Goal: Transaction & Acquisition: Download file/media

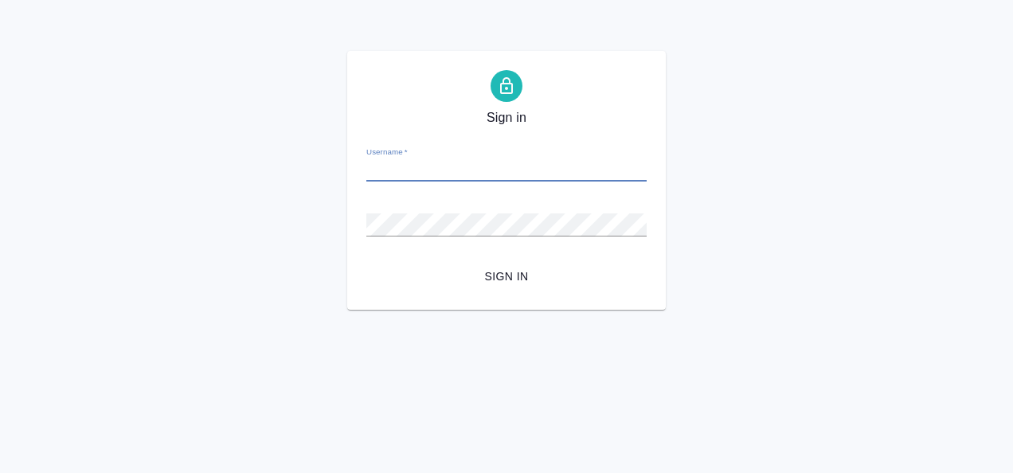
click at [426, 167] on input "Username   *" at bounding box center [507, 170] width 280 height 22
type input "[PERSON_NAME][EMAIL_ADDRESS][DOMAIN_NAME]"
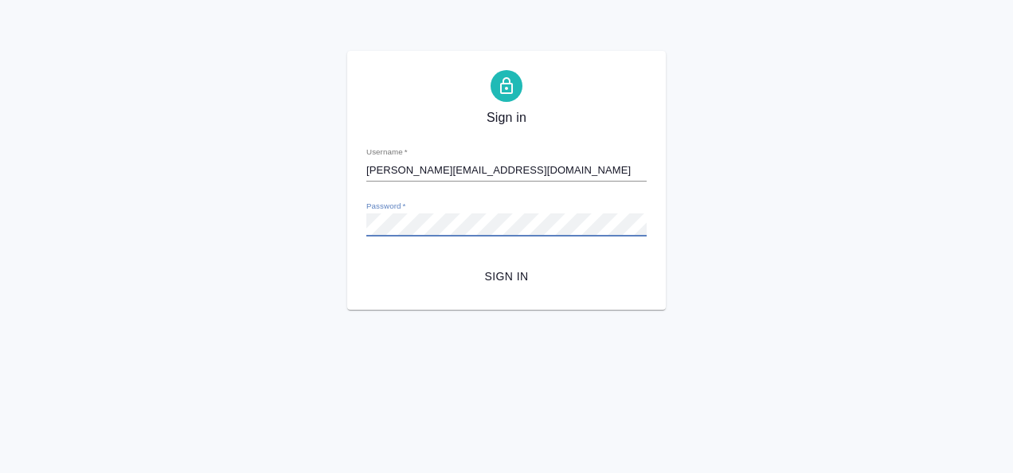
click at [367, 262] on button "Sign in" at bounding box center [507, 276] width 280 height 29
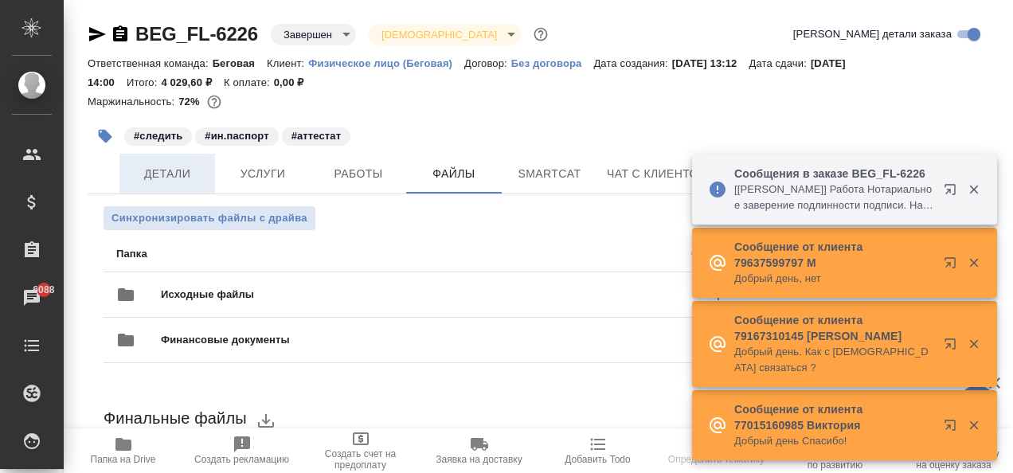
click at [156, 175] on span "Детали" at bounding box center [167, 174] width 76 height 20
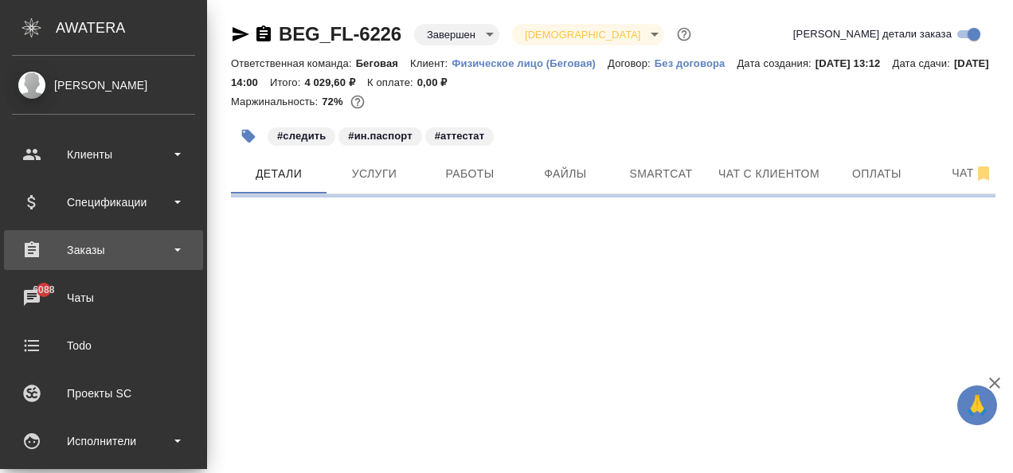
click at [112, 245] on div "Заказы" at bounding box center [103, 250] width 183 height 24
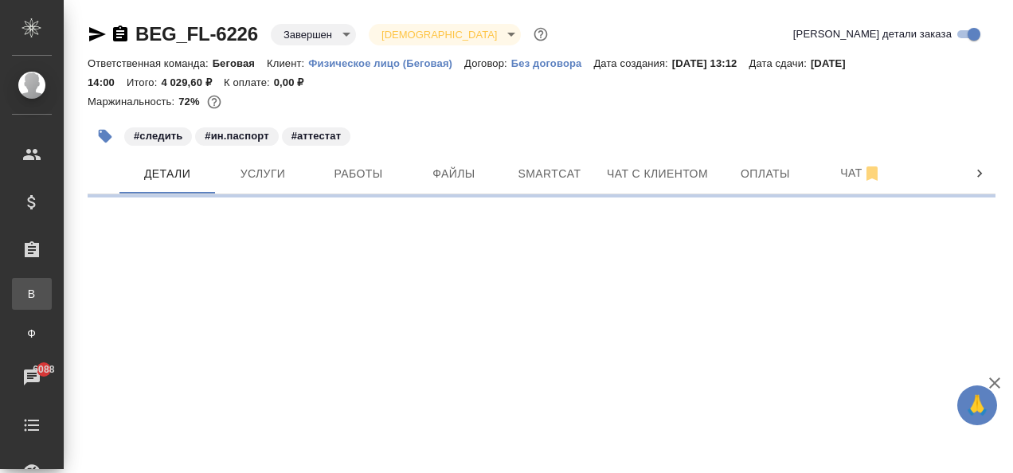
click at [24, 298] on div "Все заказы" at bounding box center [12, 294] width 24 height 16
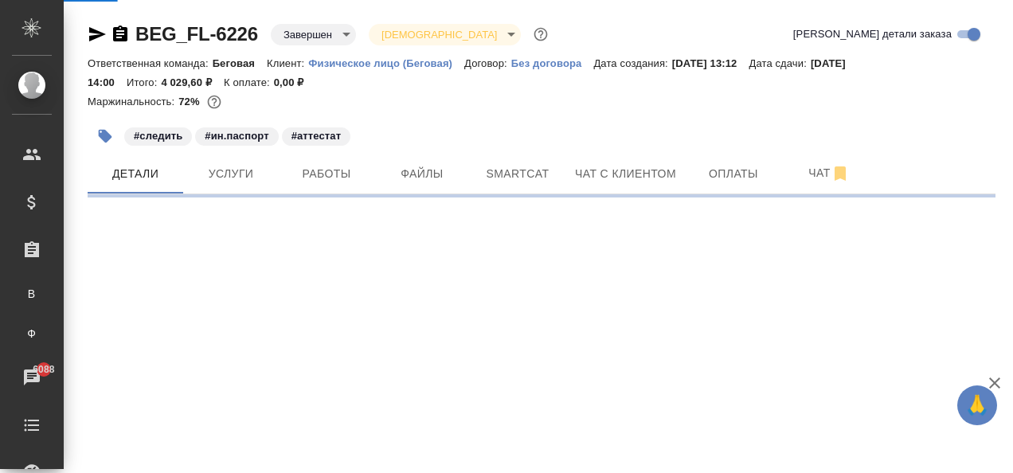
select select "RU"
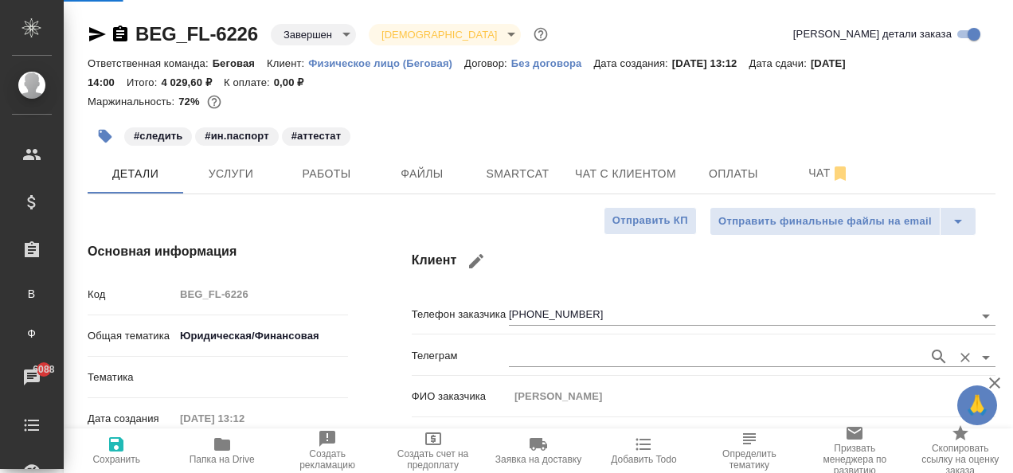
type input "Шаблонные документы"
type textarea "x"
type input "Тарабановская Анастасия"
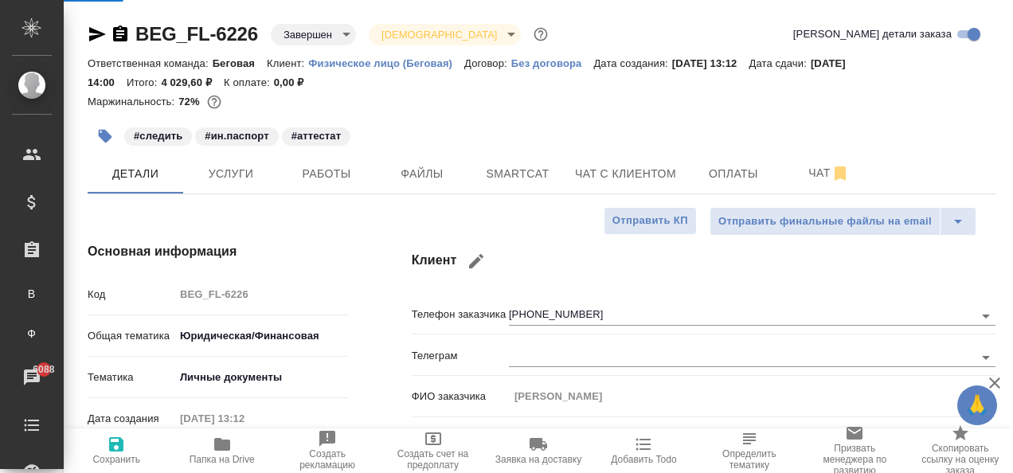
type input "Ильина Екатерина"
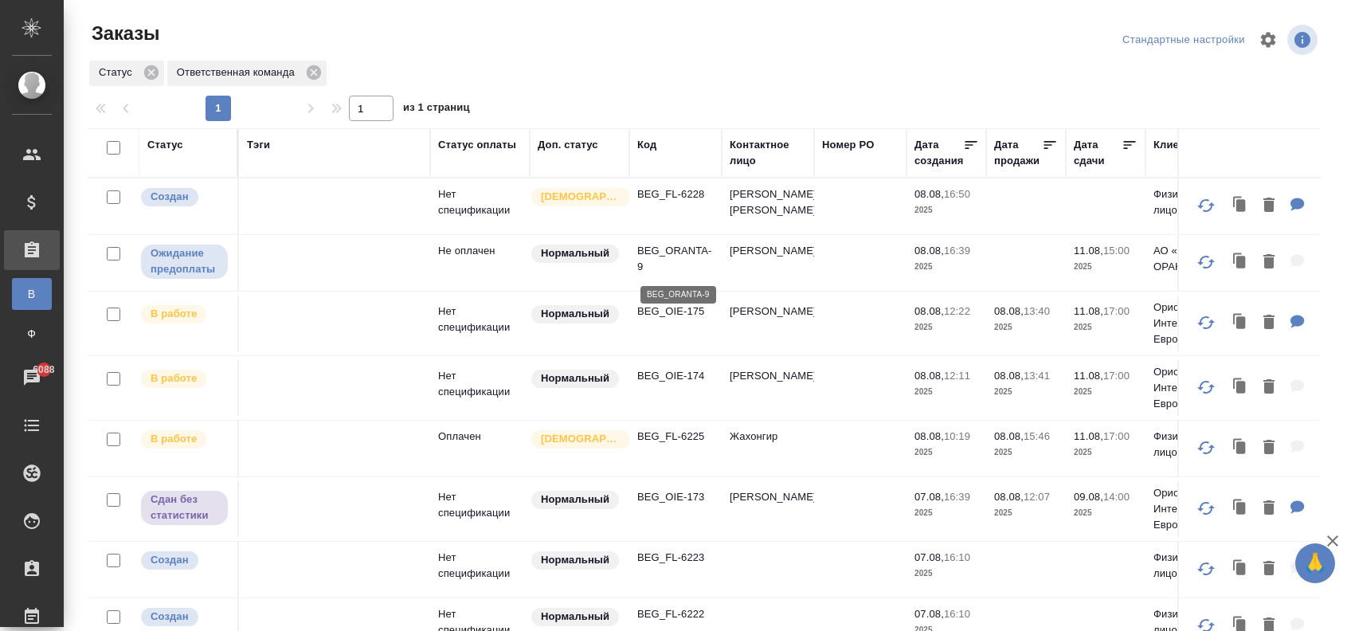
click at [647, 254] on p "BEG_ORANTA-9" at bounding box center [675, 259] width 76 height 32
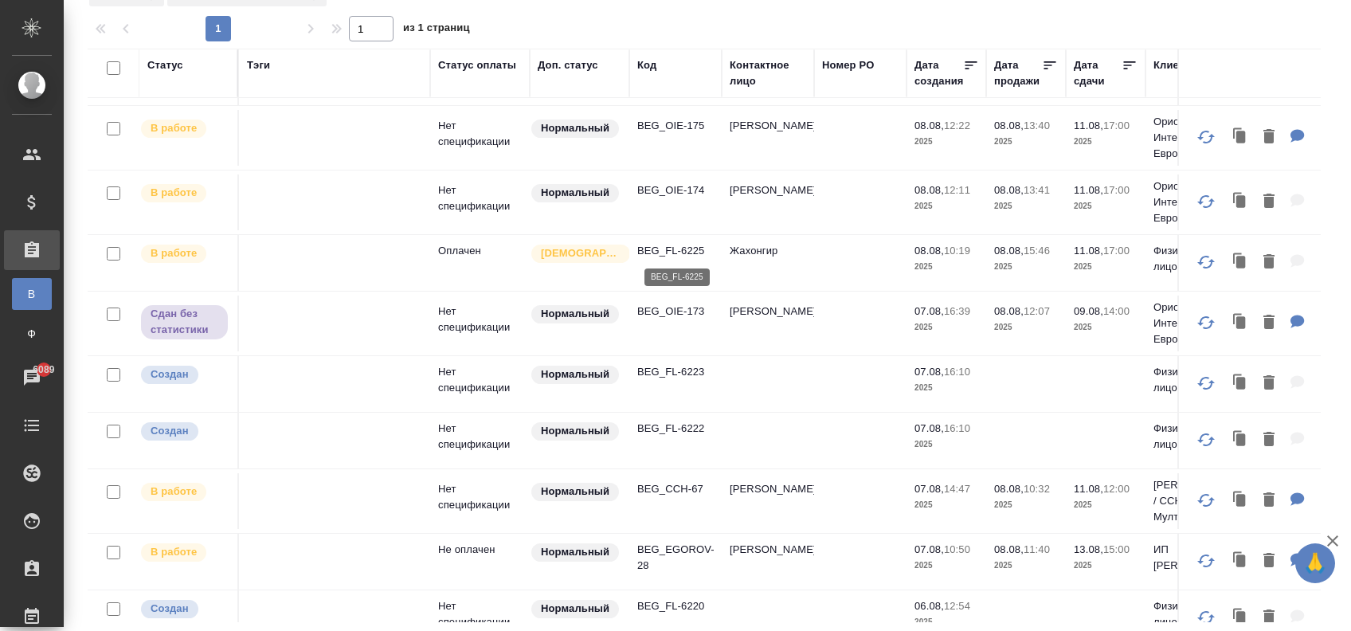
click at [676, 243] on p "BEG_FL-6225" at bounding box center [675, 251] width 76 height 16
click at [700, 472] on p "BEG_CCH-67" at bounding box center [675, 489] width 76 height 16
click at [689, 316] on p "BEG_OIE-173" at bounding box center [675, 312] width 76 height 16
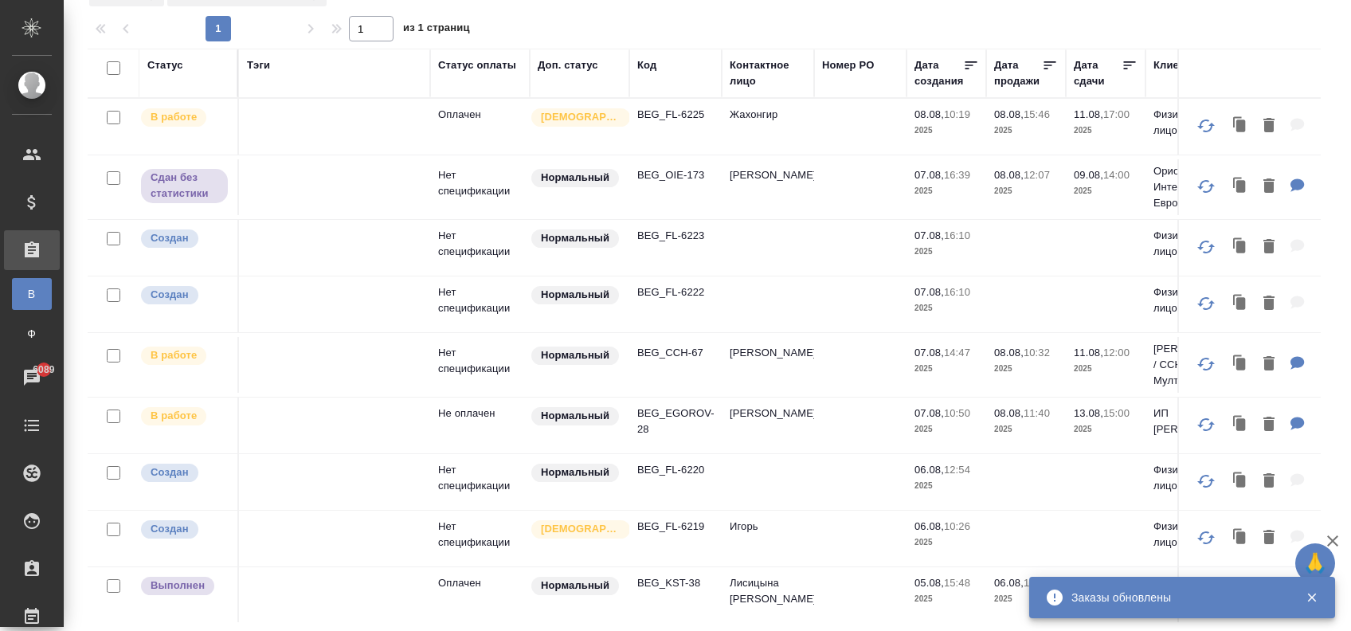
scroll to position [319, 0]
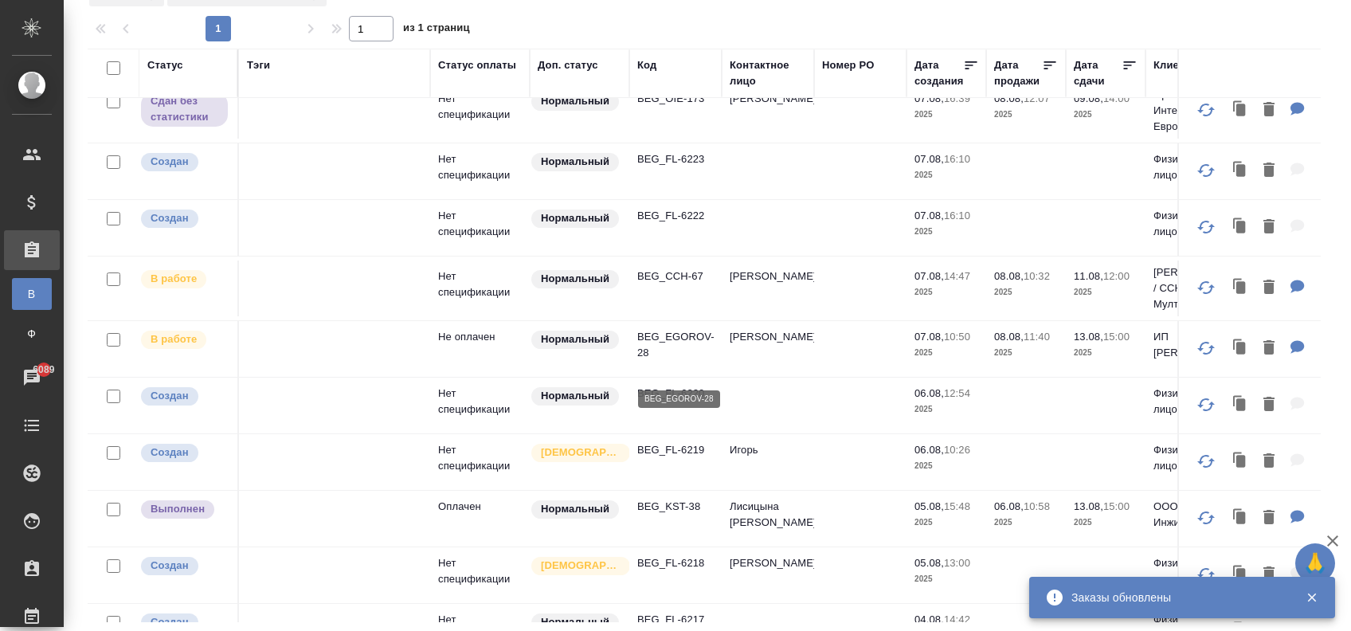
click at [696, 355] on p "BEG_EGOROV-28" at bounding box center [675, 345] width 76 height 32
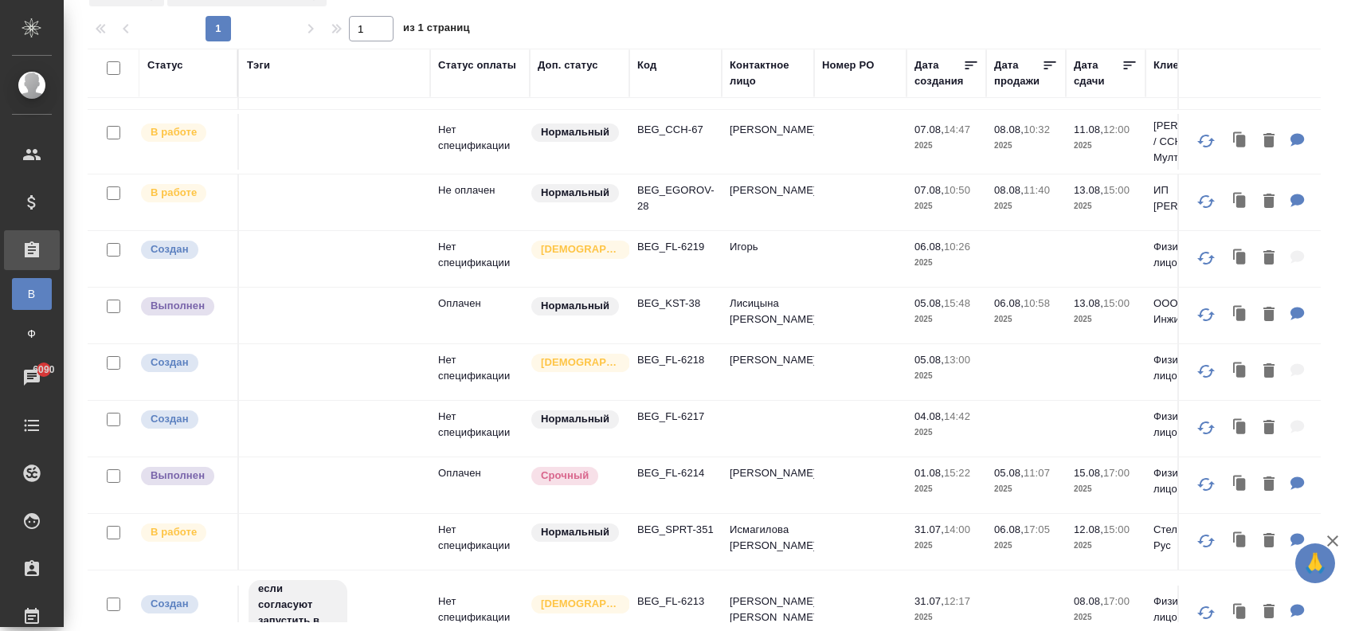
scroll to position [425, 0]
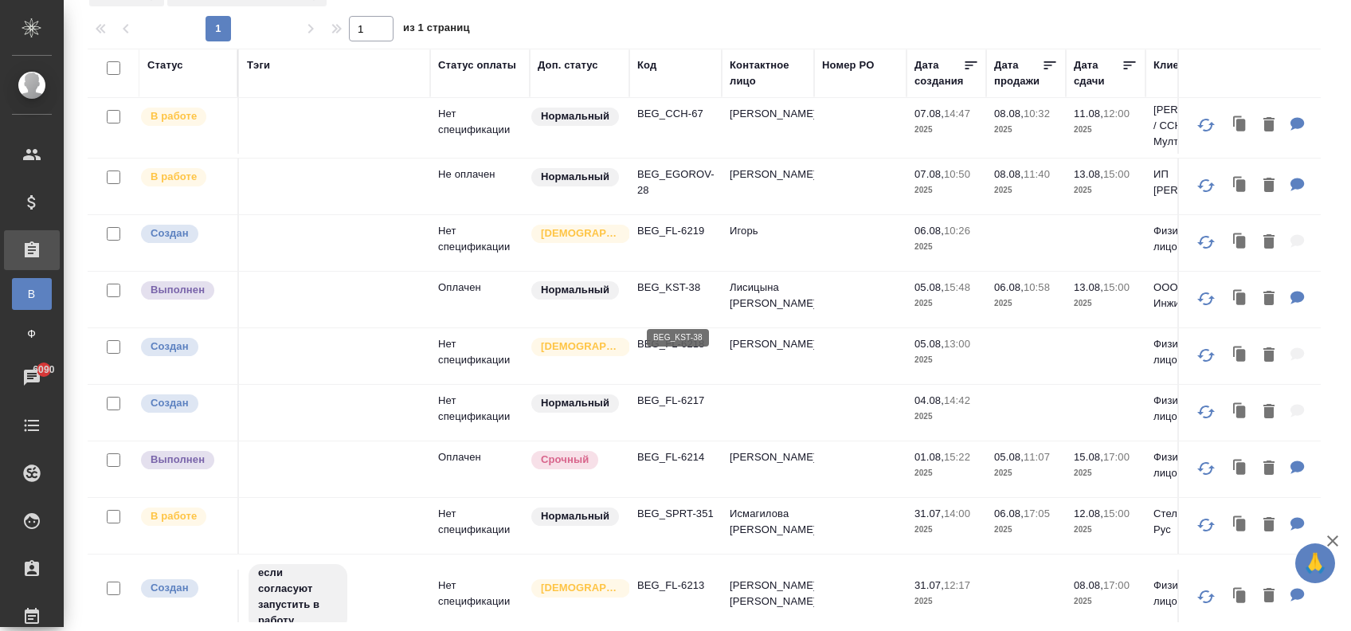
click at [664, 296] on p "BEG_KST-38" at bounding box center [675, 288] width 76 height 16
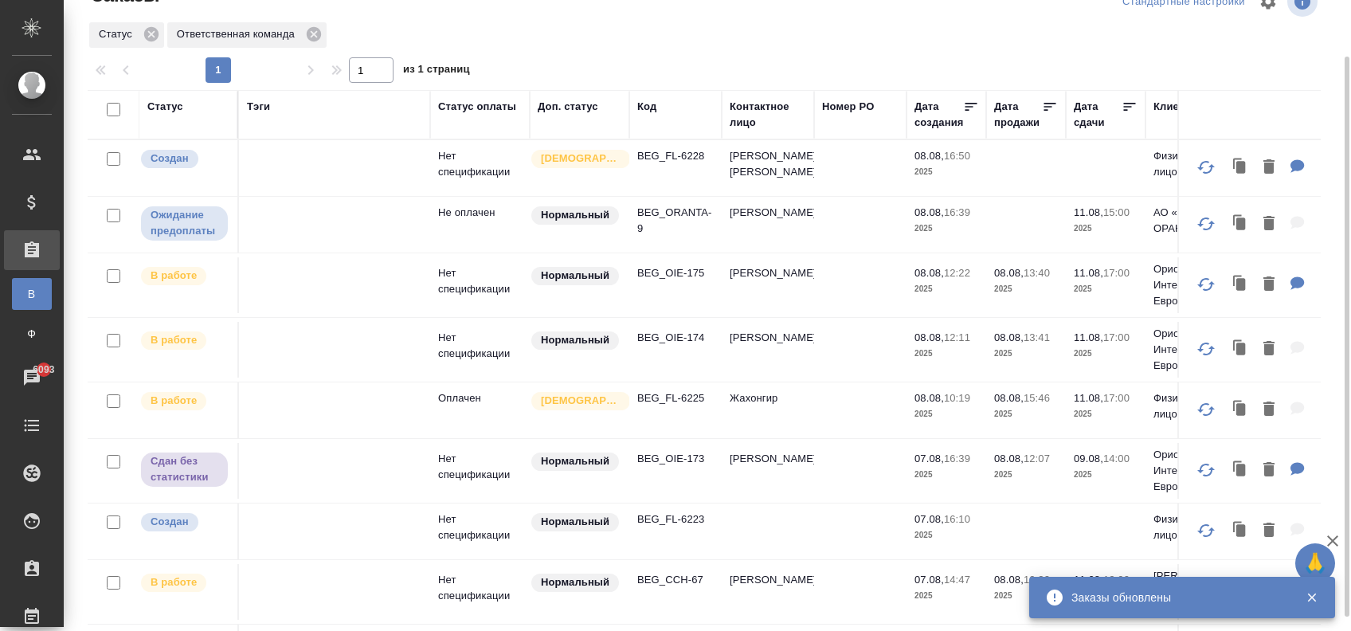
scroll to position [0, 0]
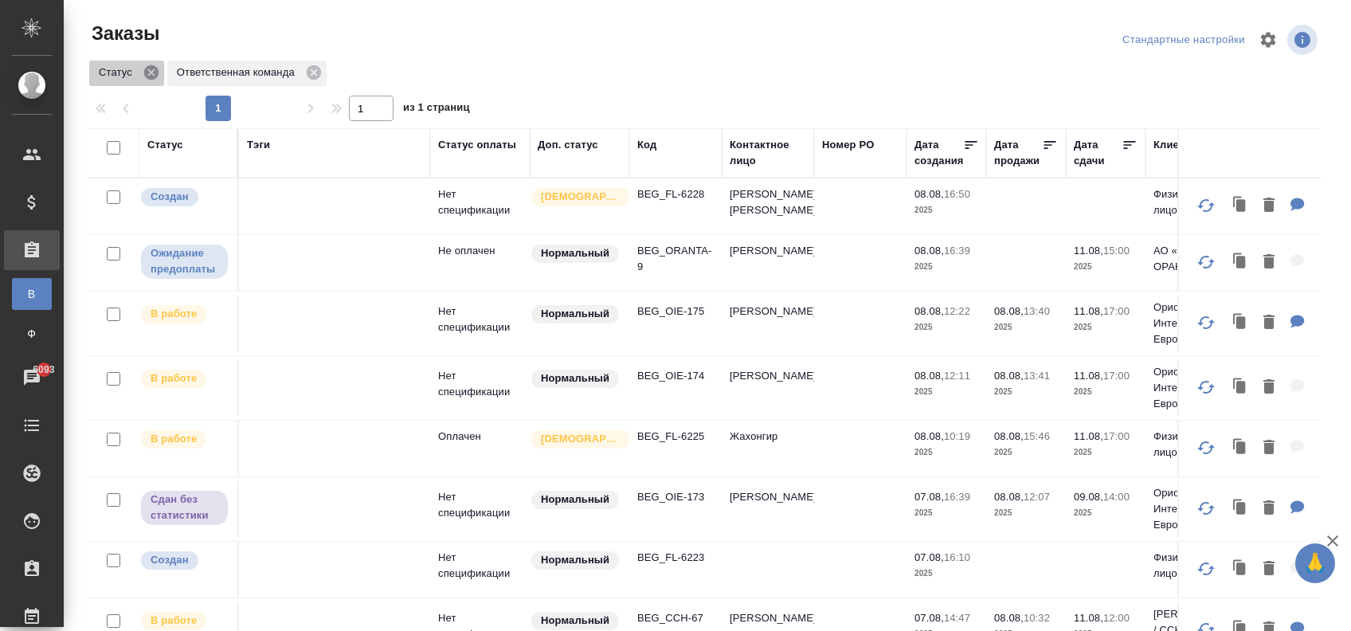
click at [147, 73] on icon at bounding box center [151, 72] width 14 height 14
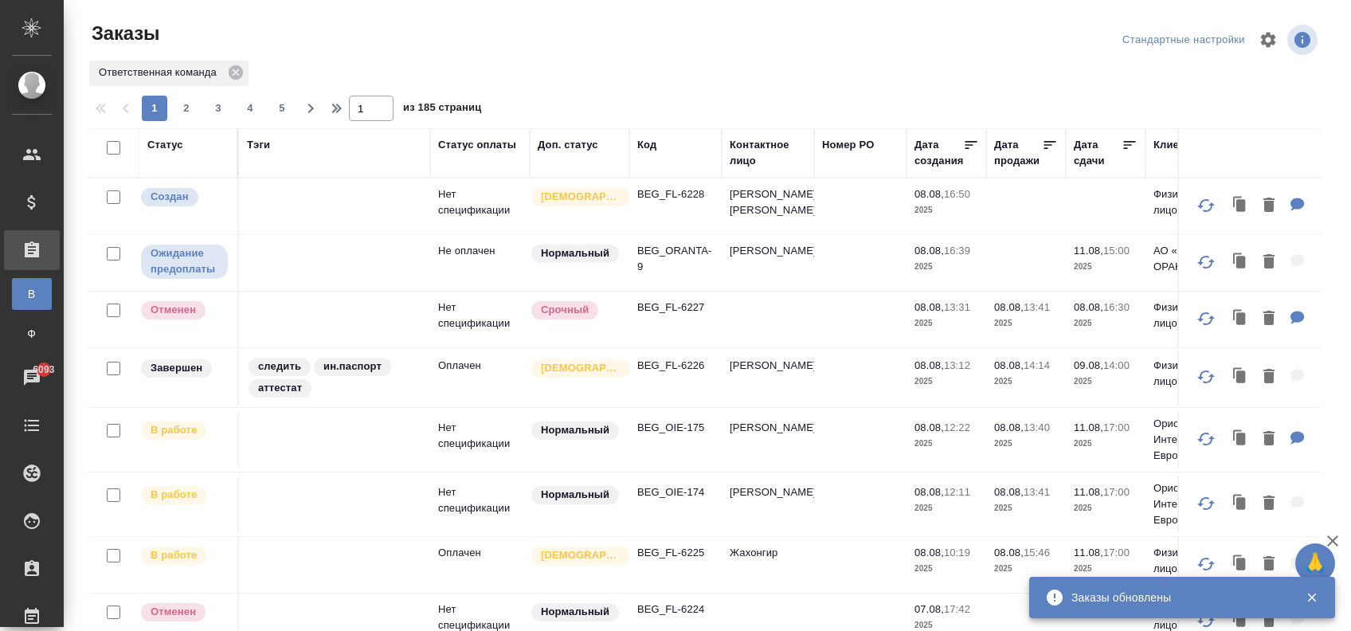
click at [668, 367] on p "BEG_FL-6226" at bounding box center [675, 366] width 76 height 16
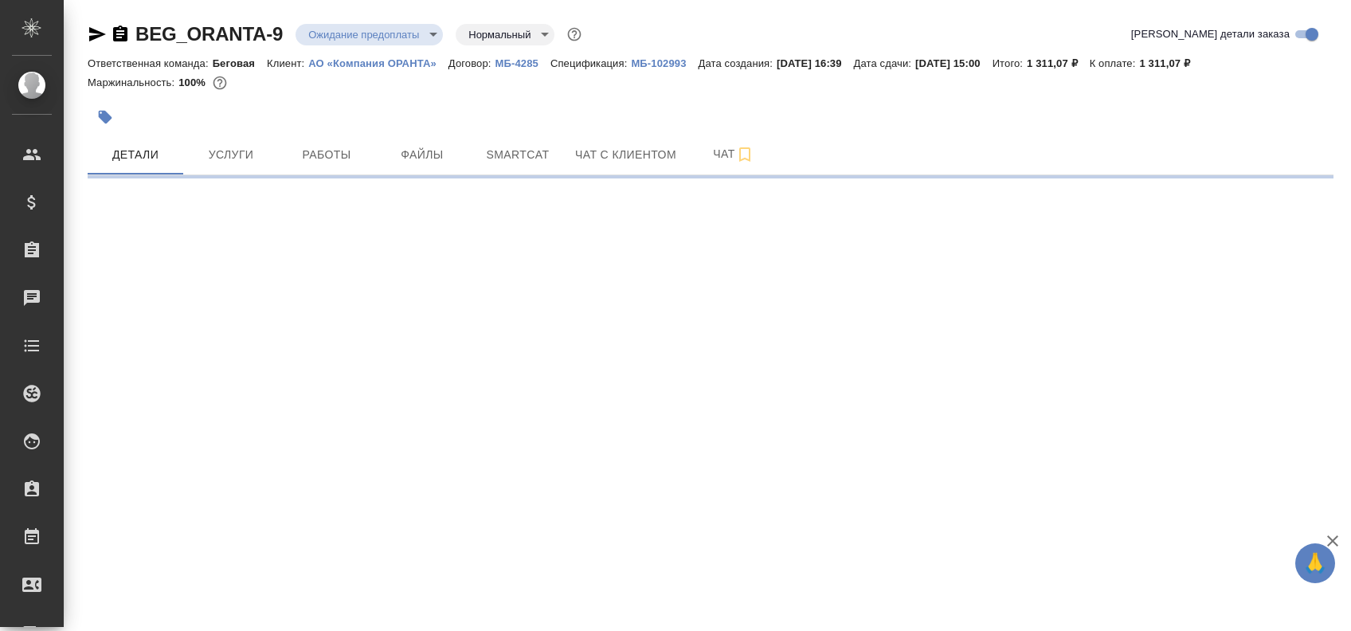
select select "RU"
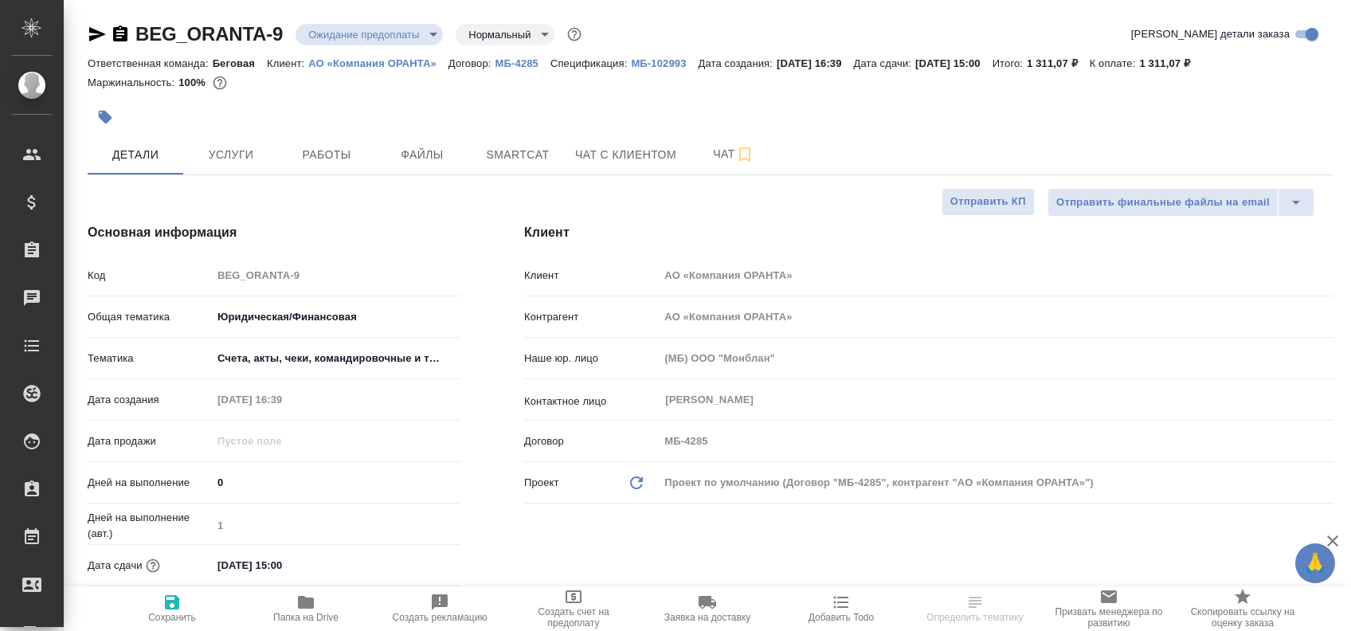
type textarea "x"
click at [100, 37] on icon "button" at bounding box center [97, 34] width 19 height 19
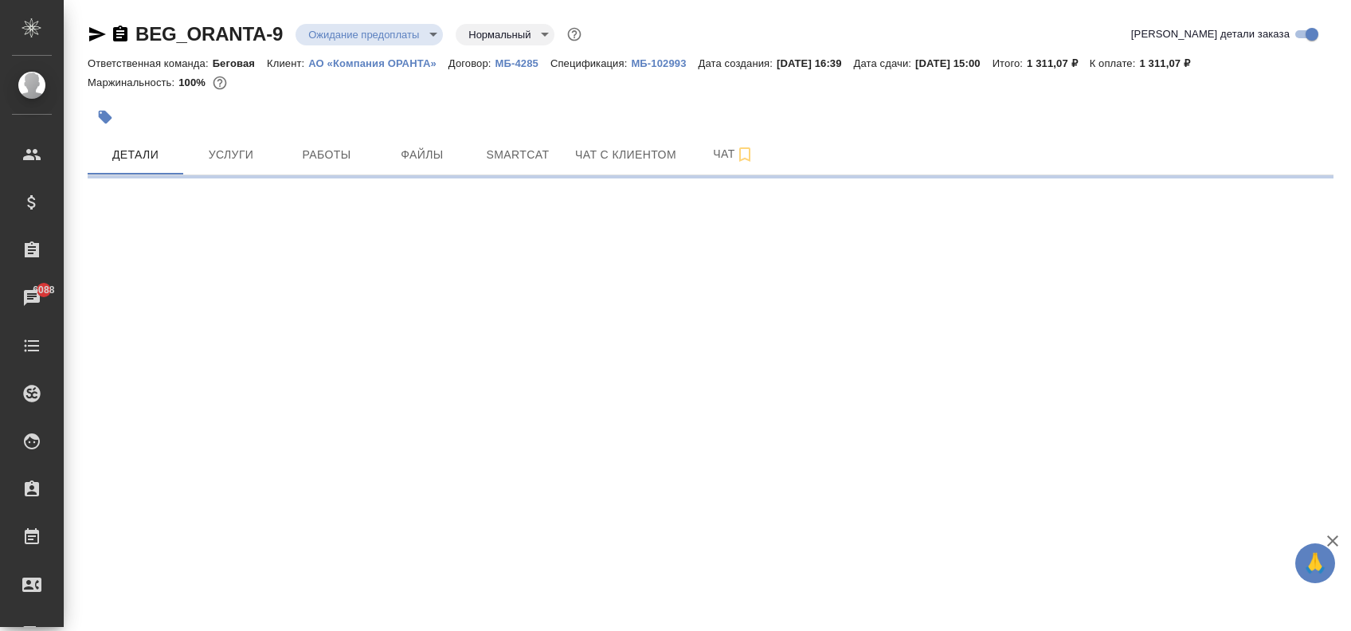
select select "RU"
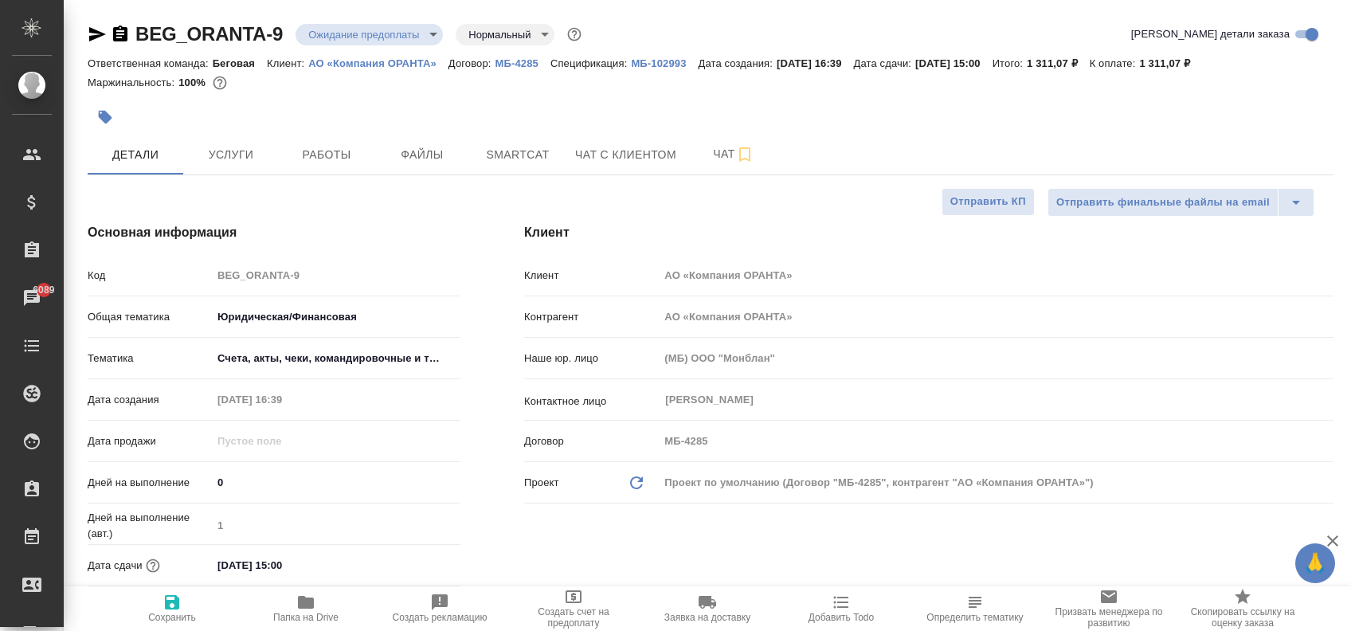
type textarea "x"
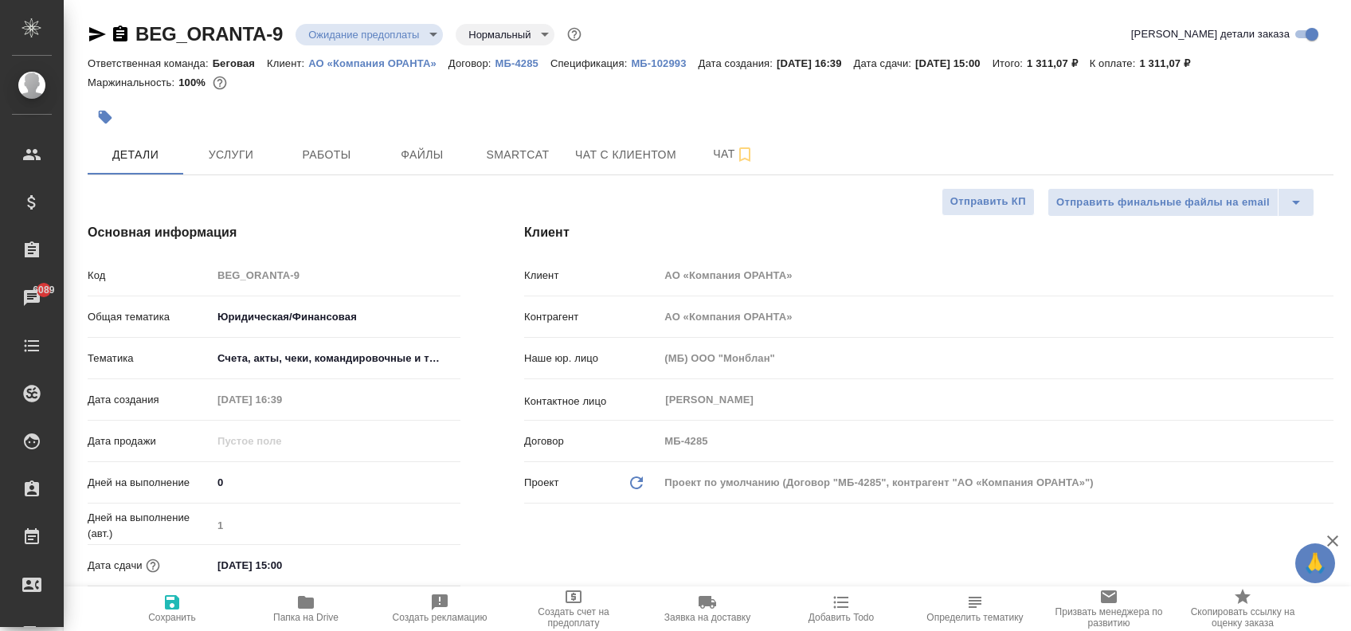
type textarea "x"
drag, startPoint x: 92, startPoint y: 32, endPoint x: 116, endPoint y: 76, distance: 51.0
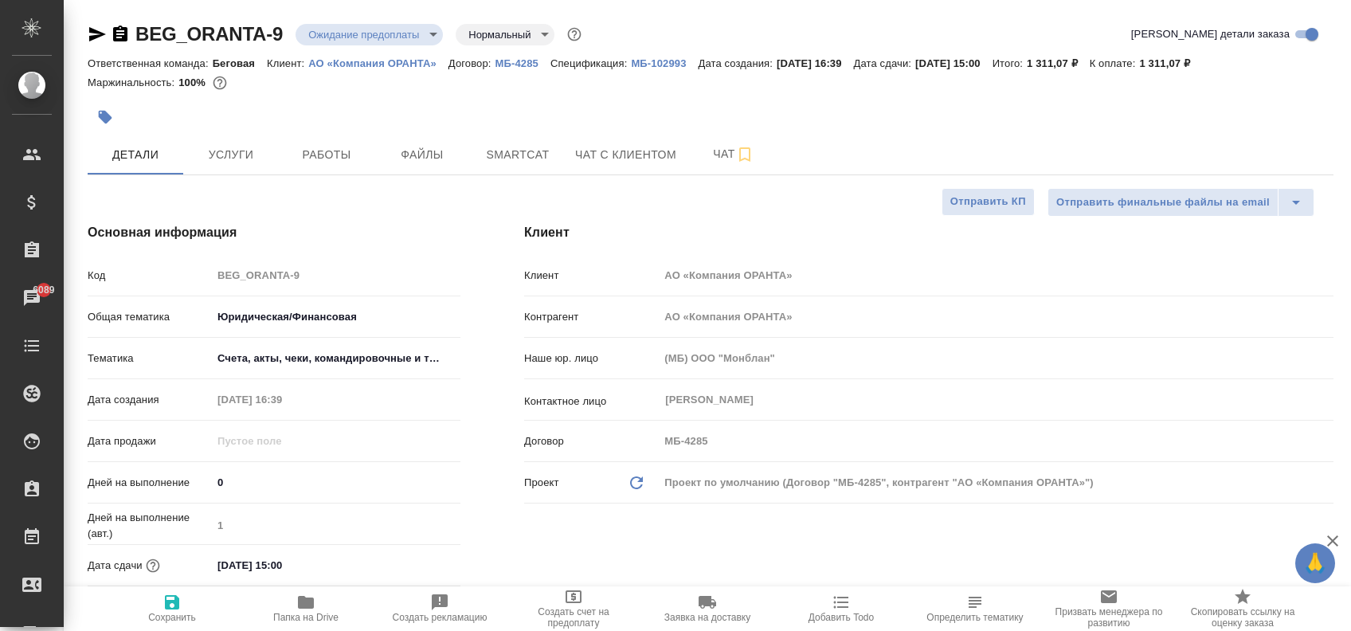
click at [92, 32] on icon "button" at bounding box center [97, 34] width 17 height 14
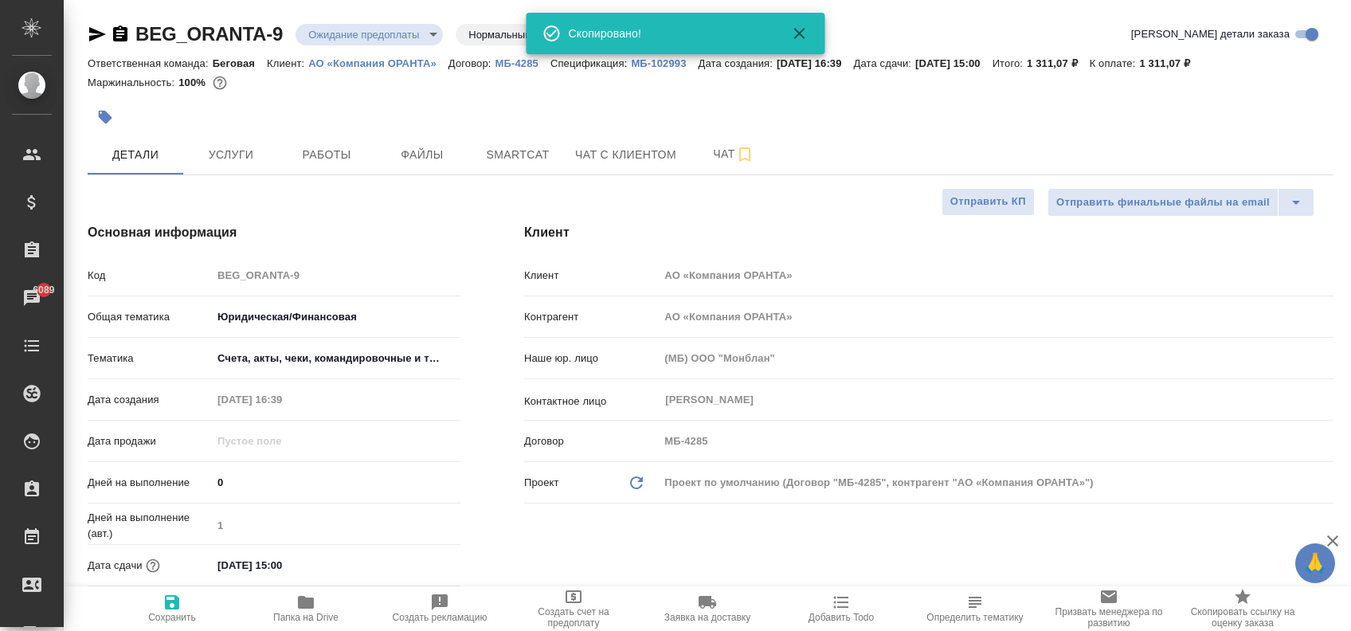
type textarea "x"
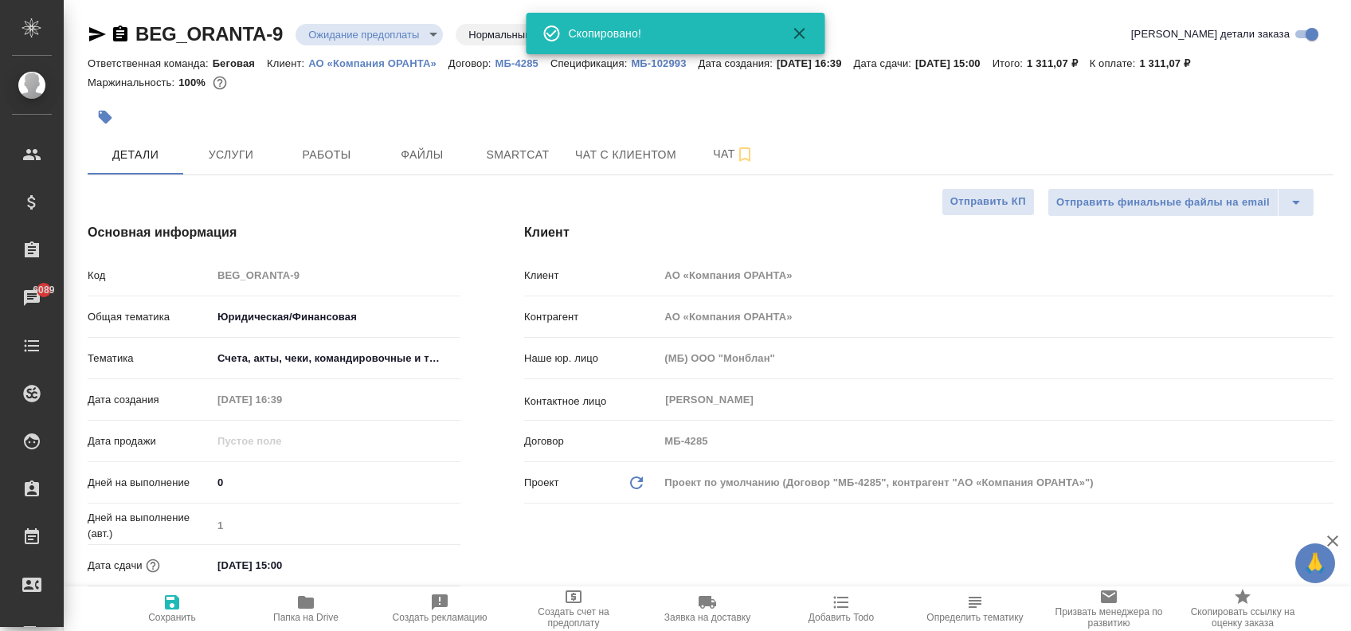
type textarea "x"
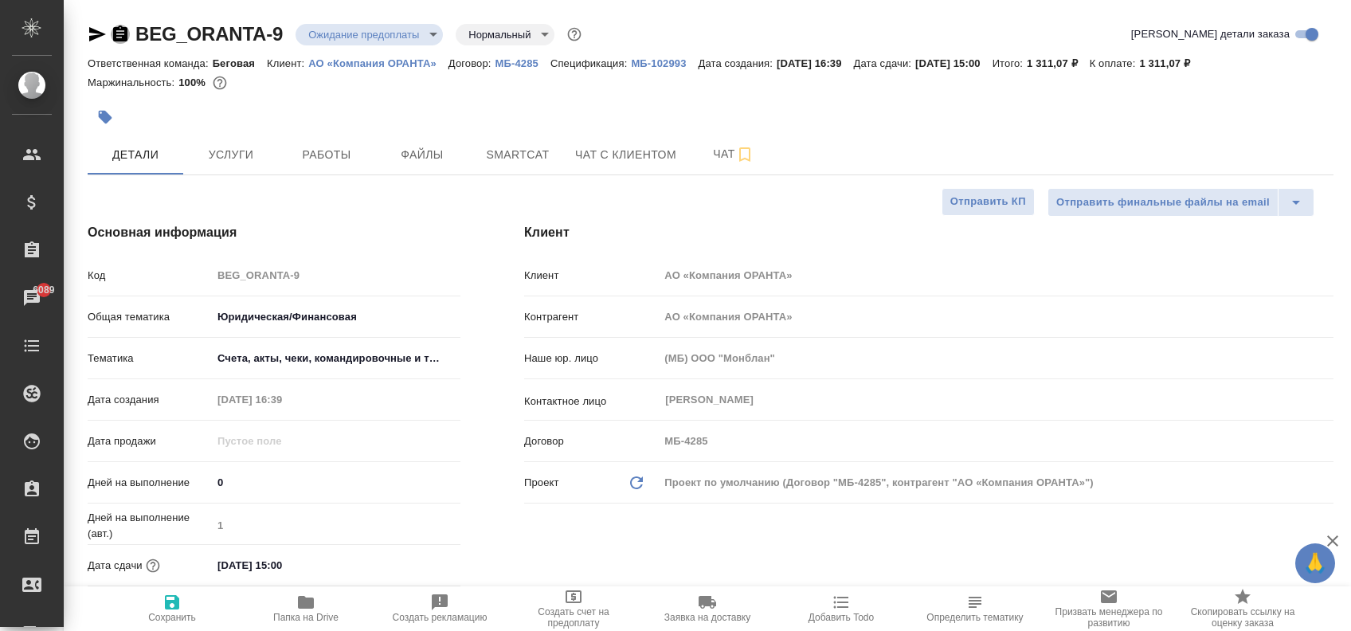
click at [119, 34] on icon "button" at bounding box center [120, 34] width 19 height 19
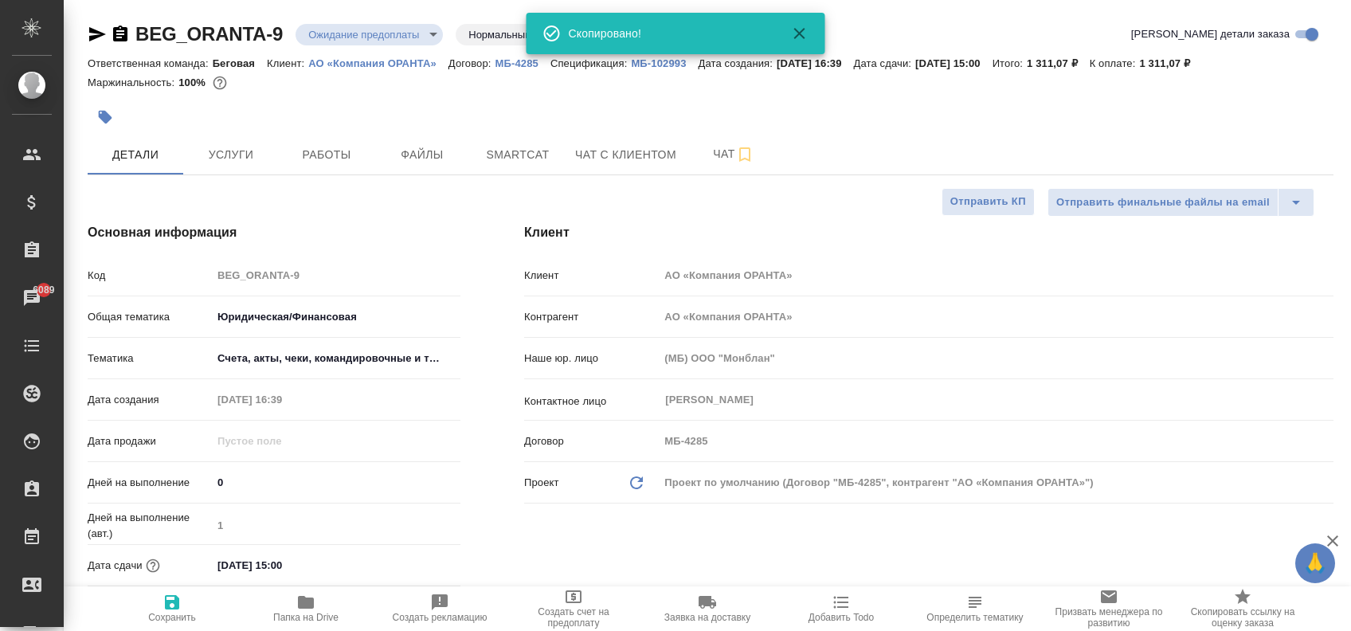
type textarea "x"
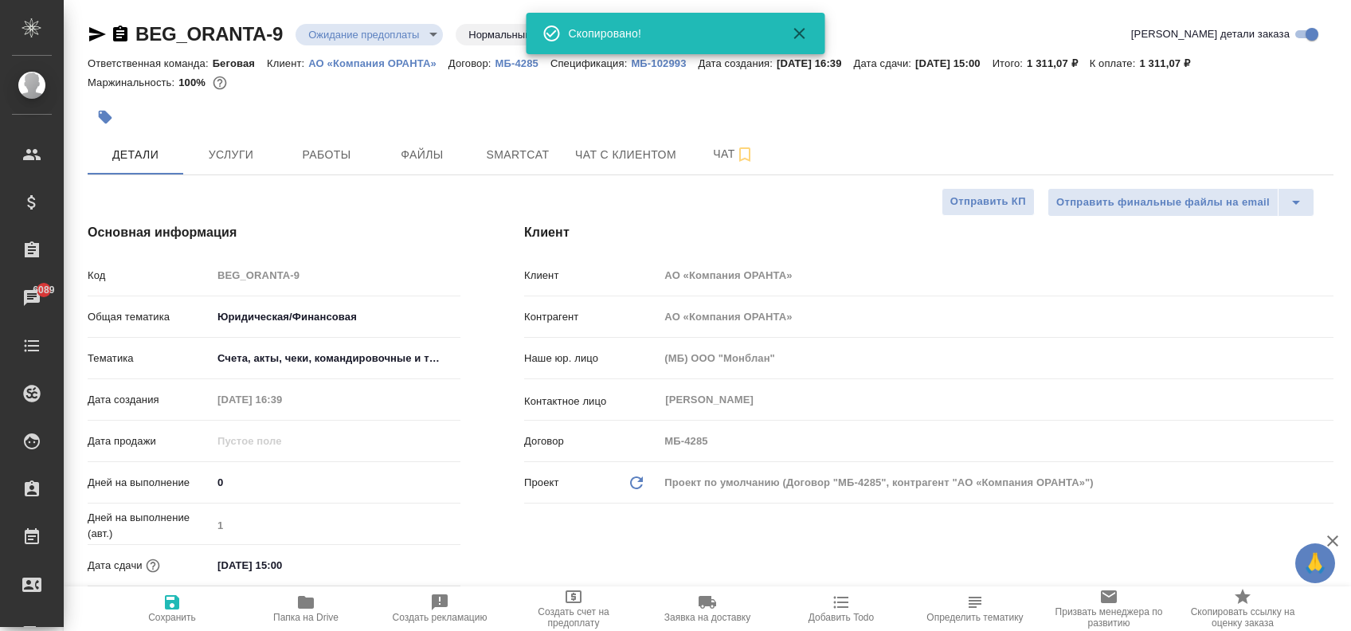
type textarea "x"
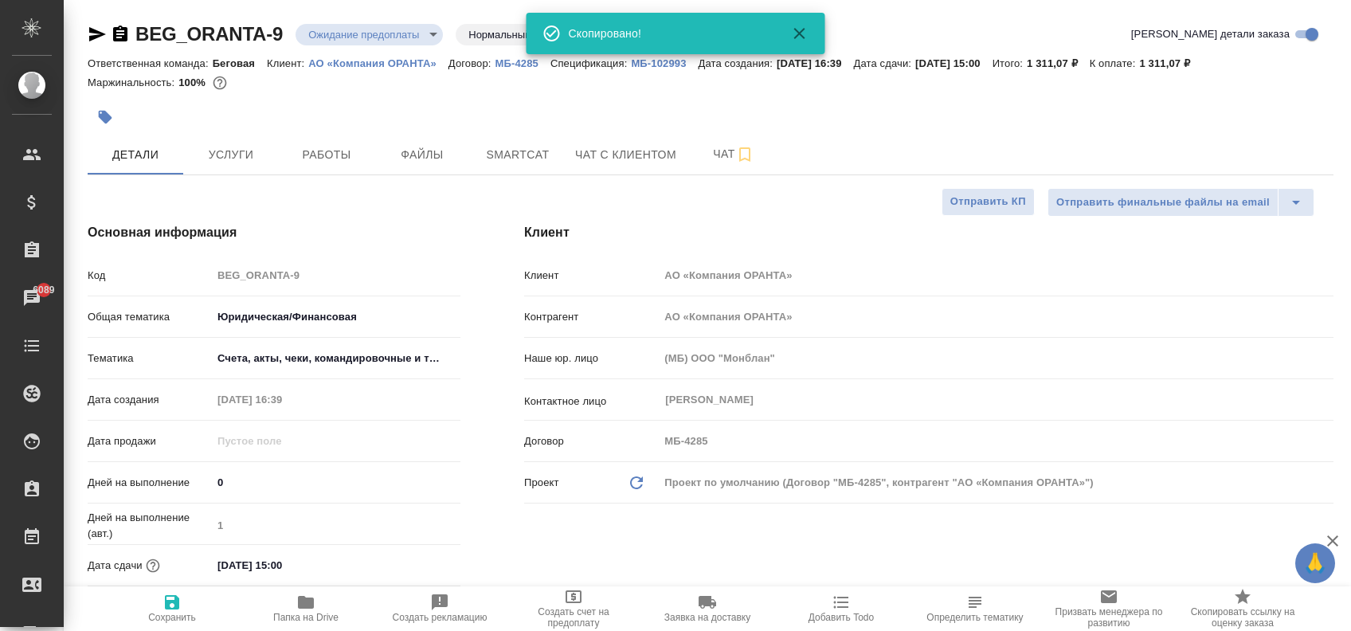
type textarea "x"
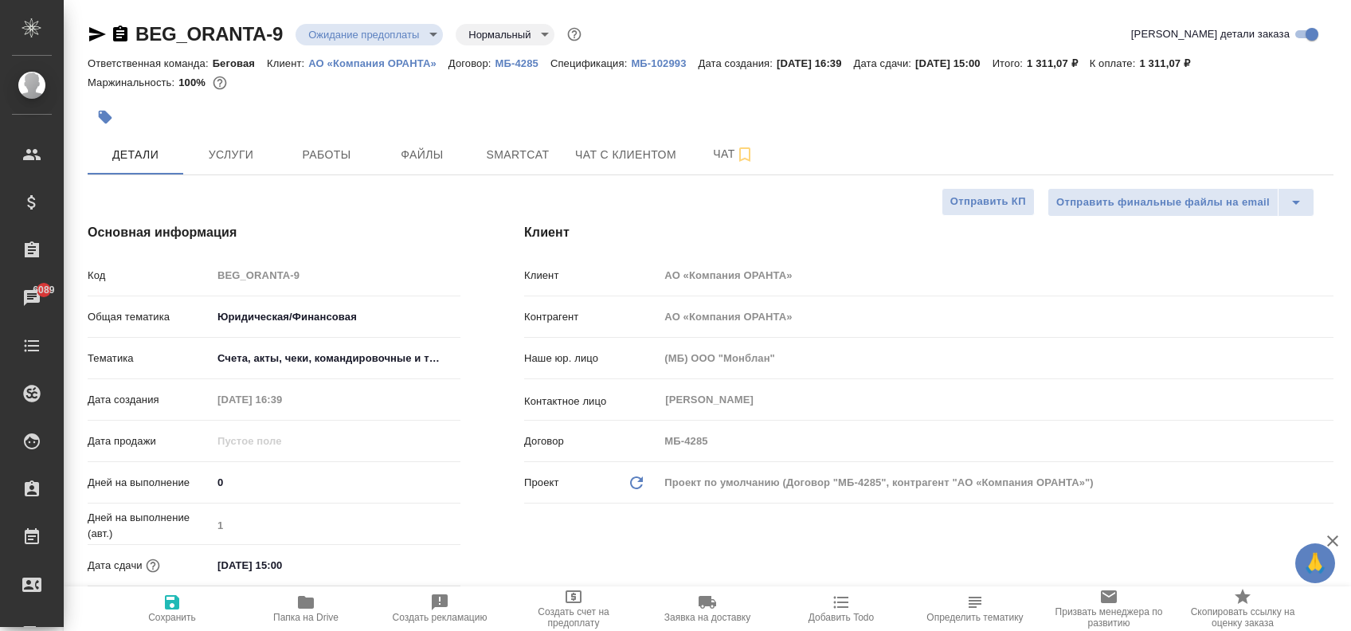
type textarea "x"
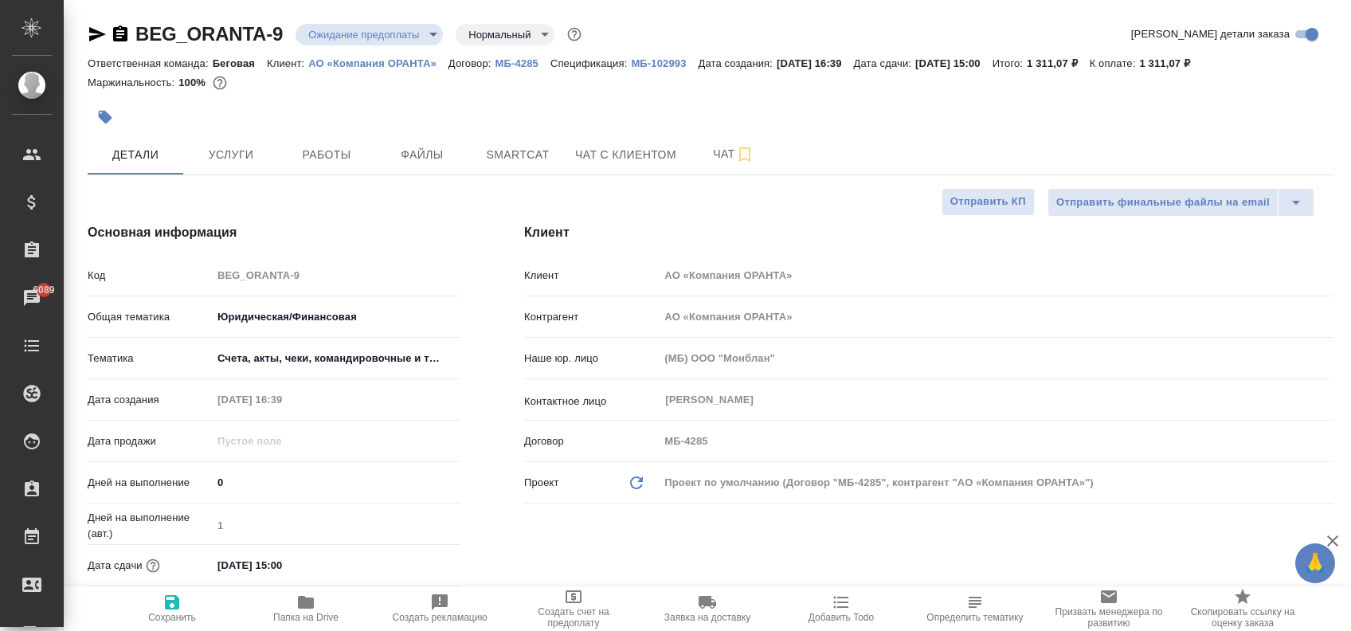
type textarea "x"
click at [241, 160] on span "Услуги" at bounding box center [231, 155] width 76 height 20
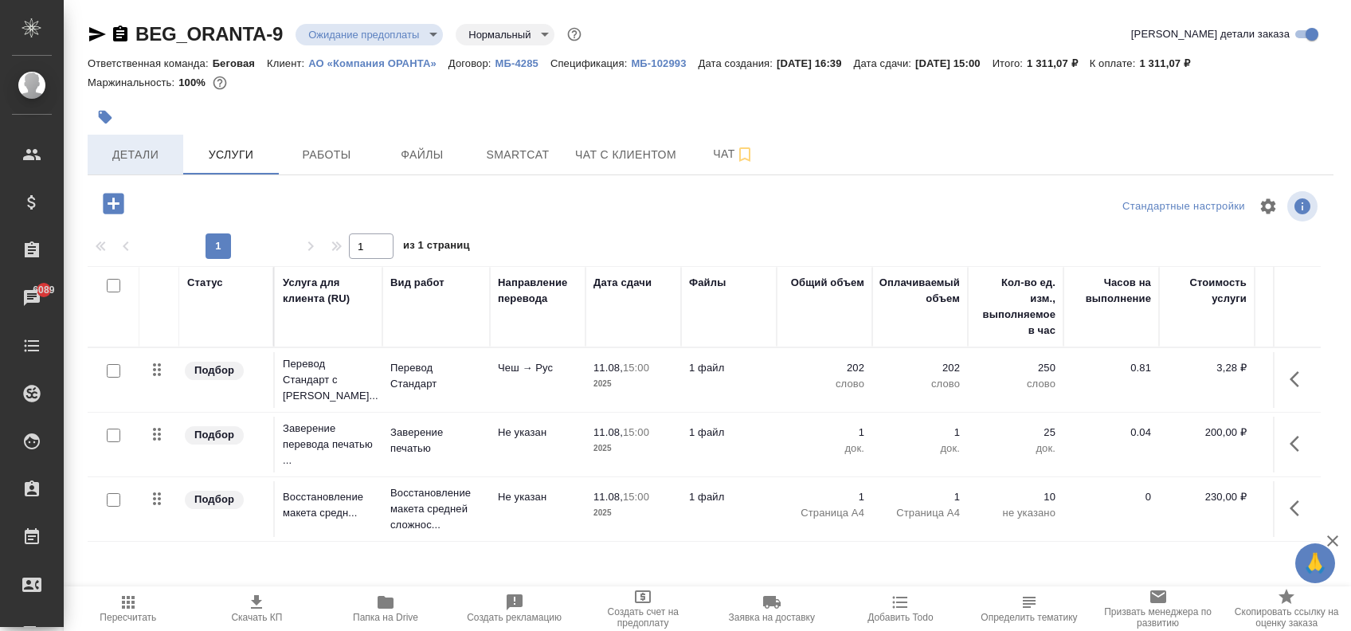
click at [106, 159] on span "Детали" at bounding box center [135, 155] width 76 height 20
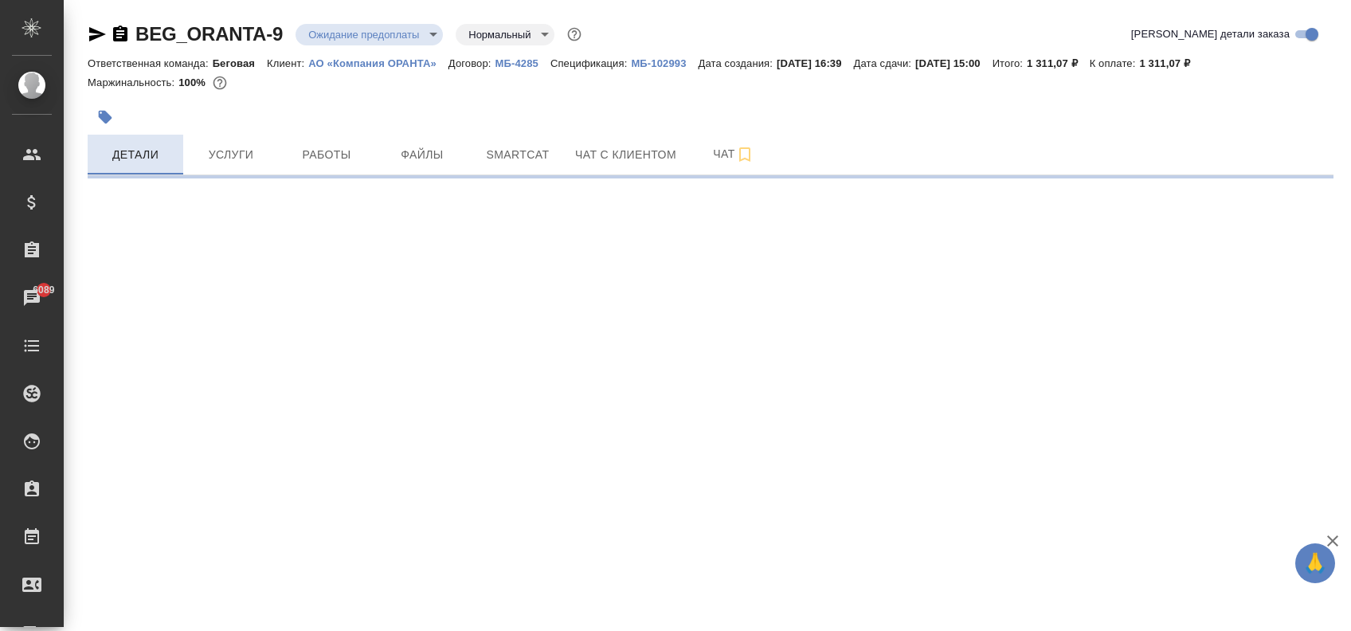
select select "RU"
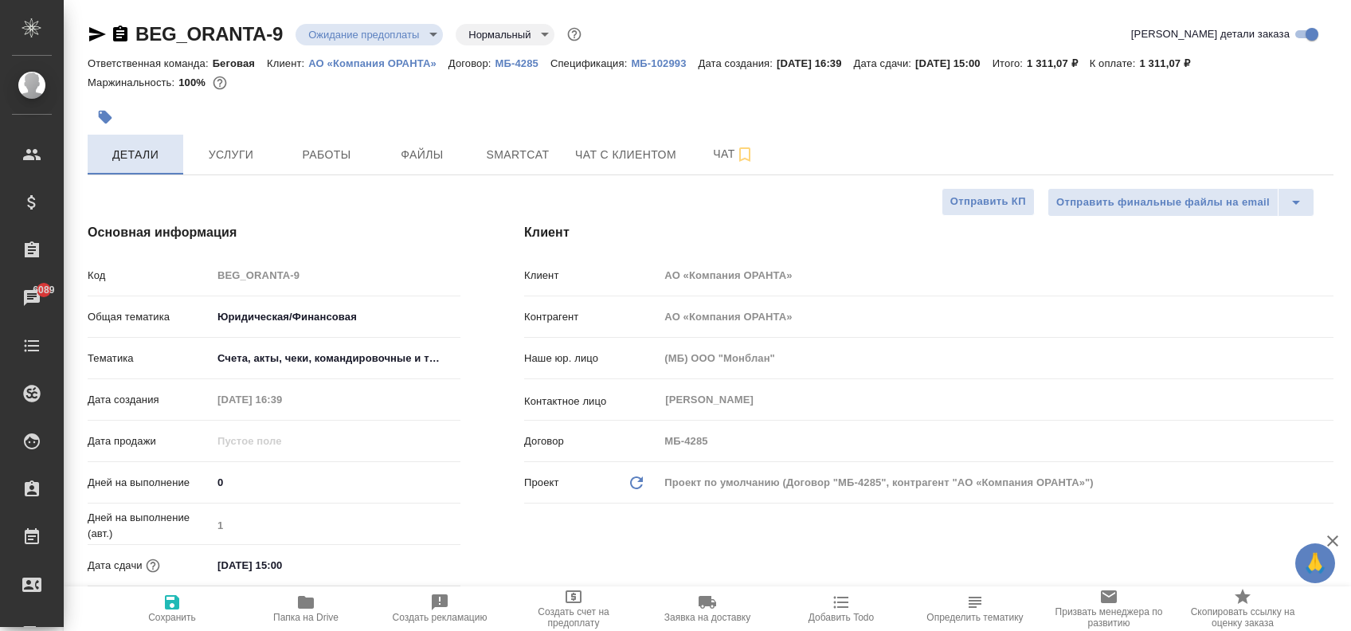
type textarea "x"
click at [440, 153] on span "Файлы" at bounding box center [422, 155] width 76 height 20
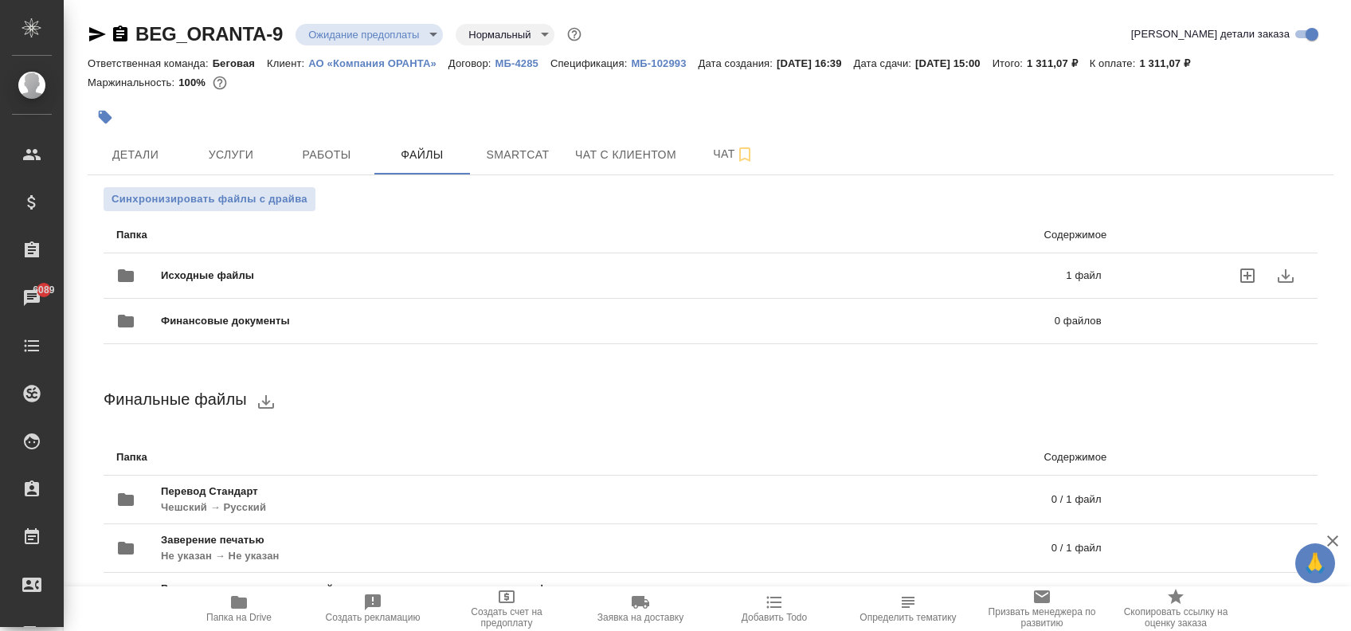
click at [429, 276] on span "Исходные файлы" at bounding box center [411, 276] width 500 height 16
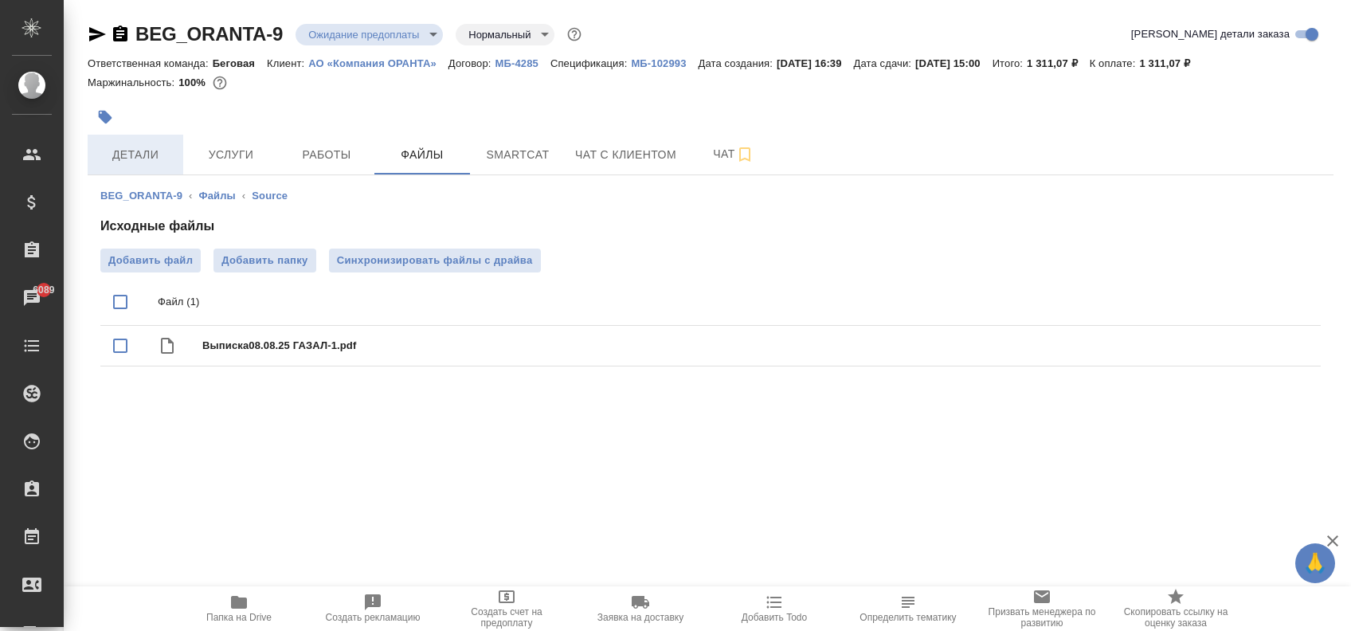
click at [155, 155] on span "Детали" at bounding box center [135, 155] width 76 height 20
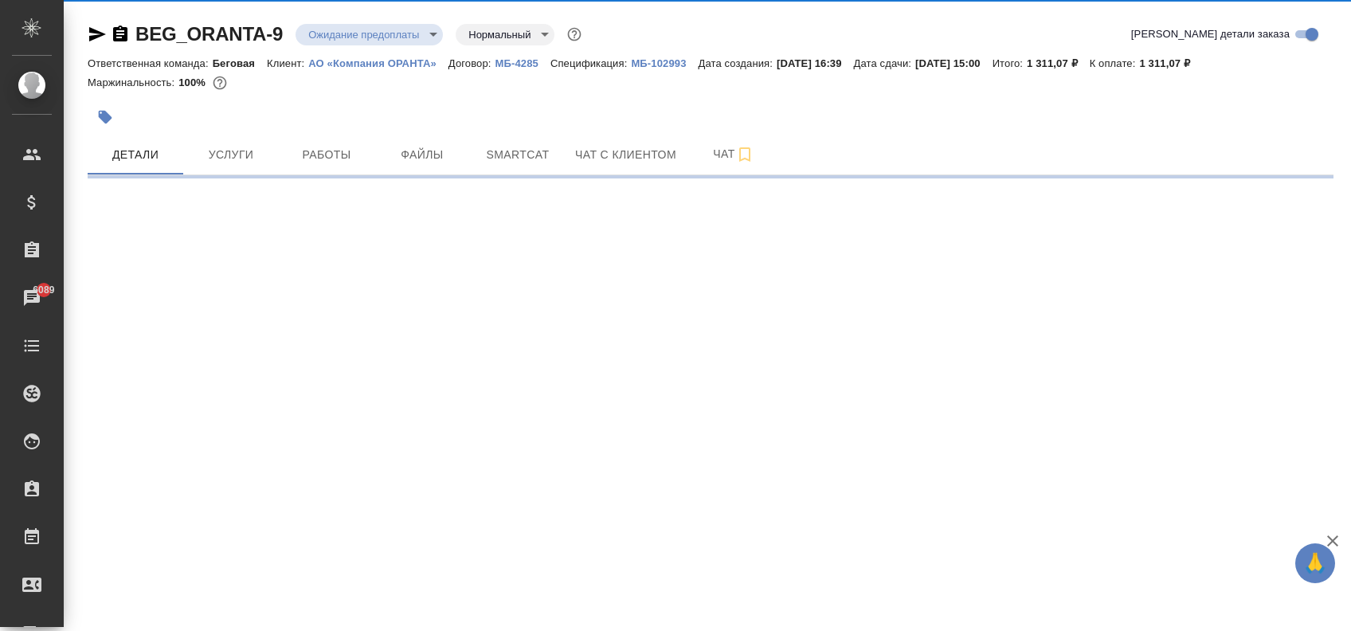
select select "RU"
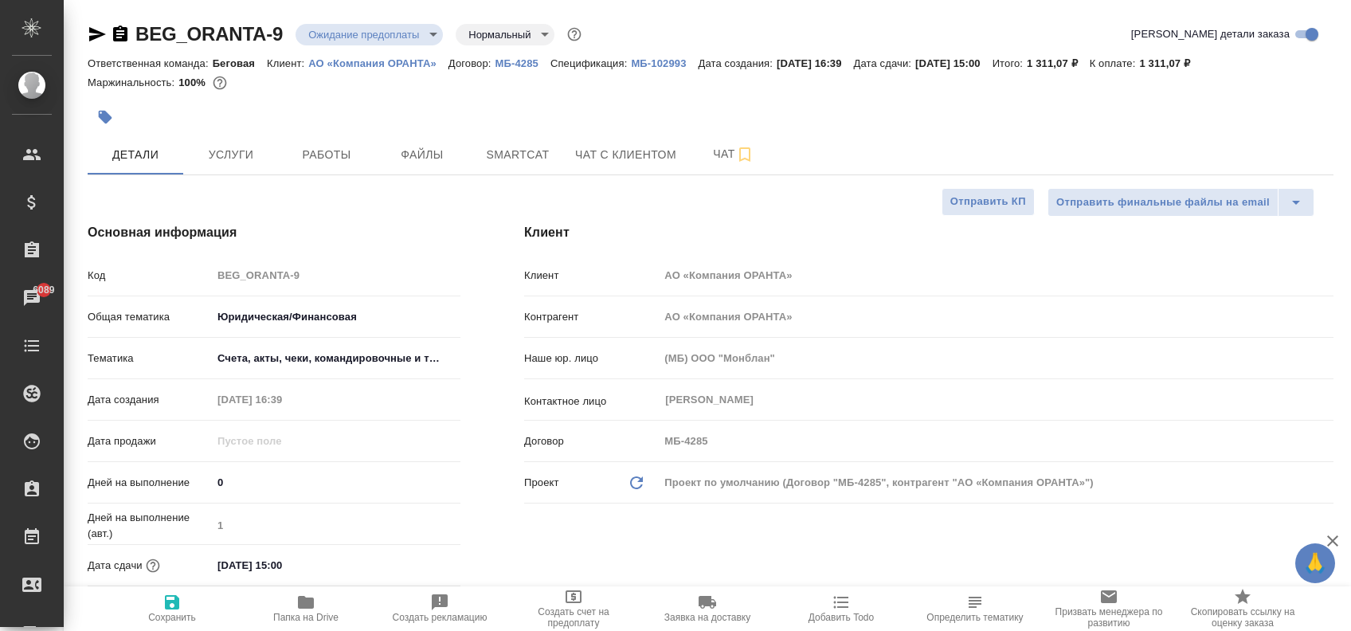
type textarea "x"
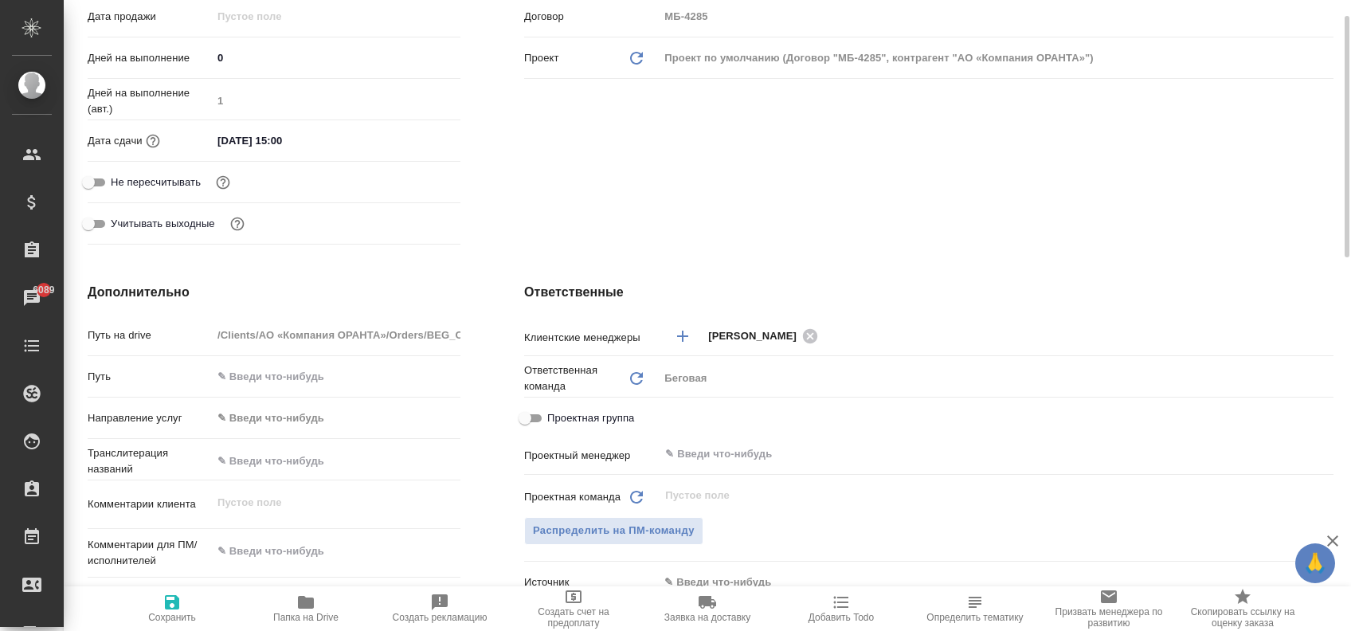
scroll to position [319, 0]
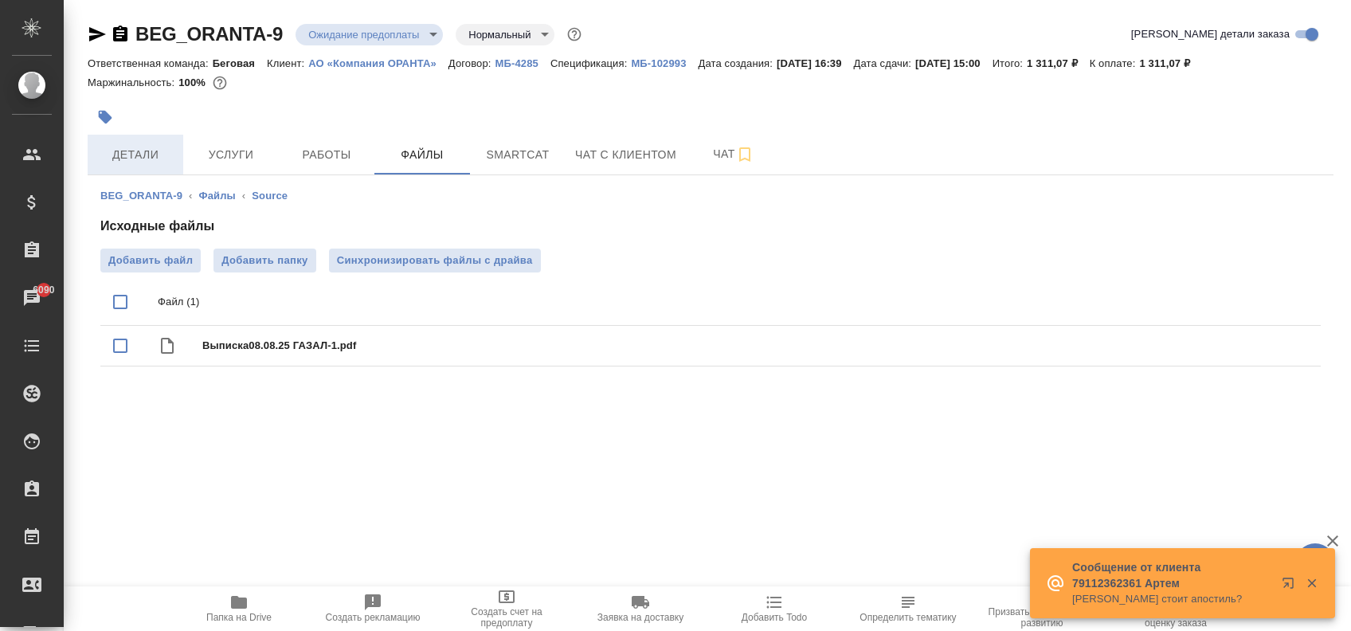
click at [158, 148] on span "Детали" at bounding box center [135, 155] width 76 height 20
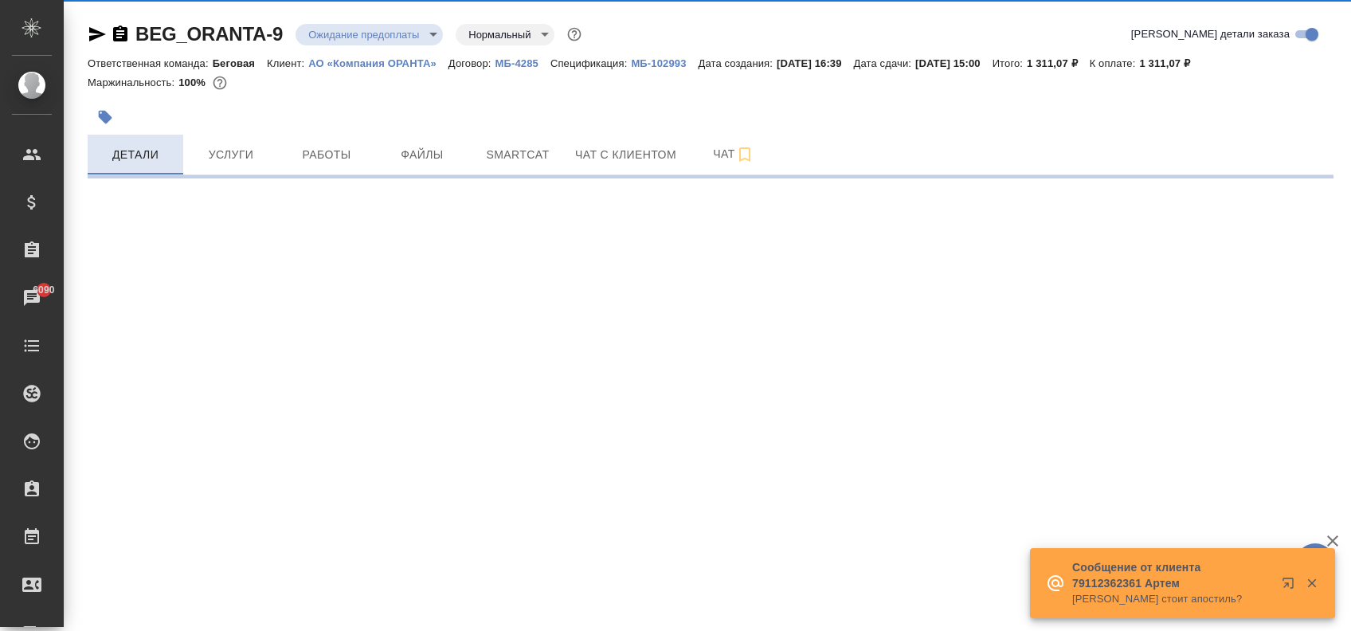
select select "RU"
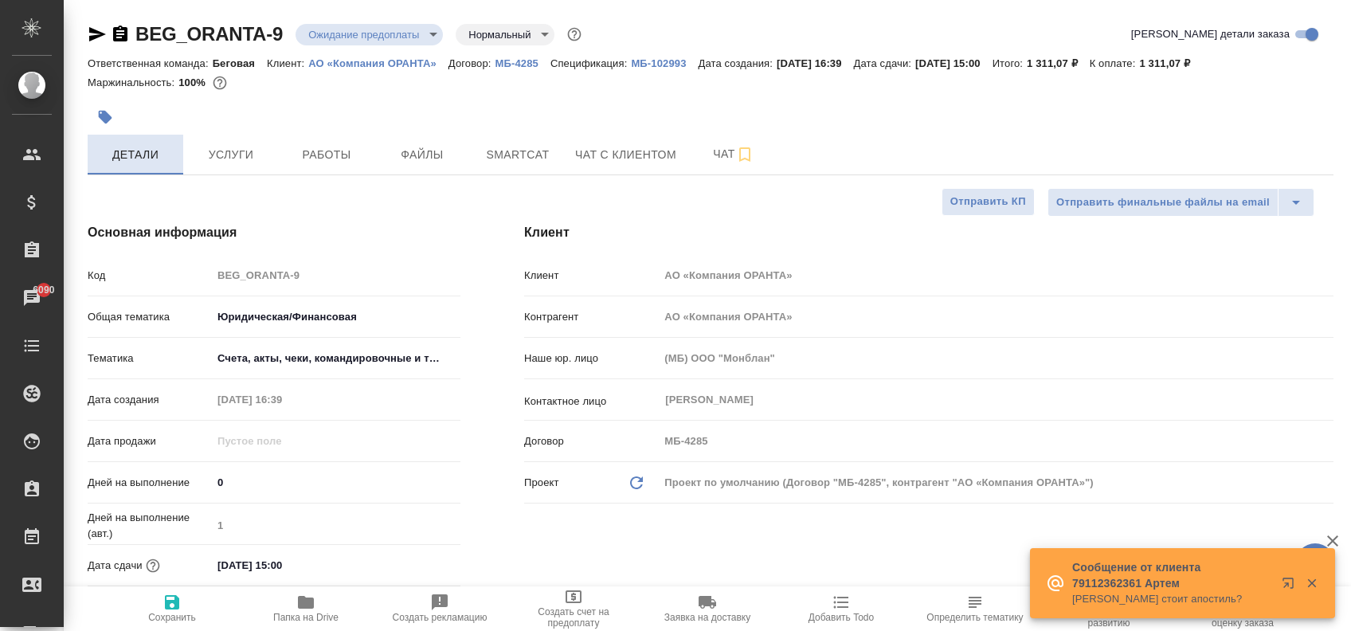
type textarea "x"
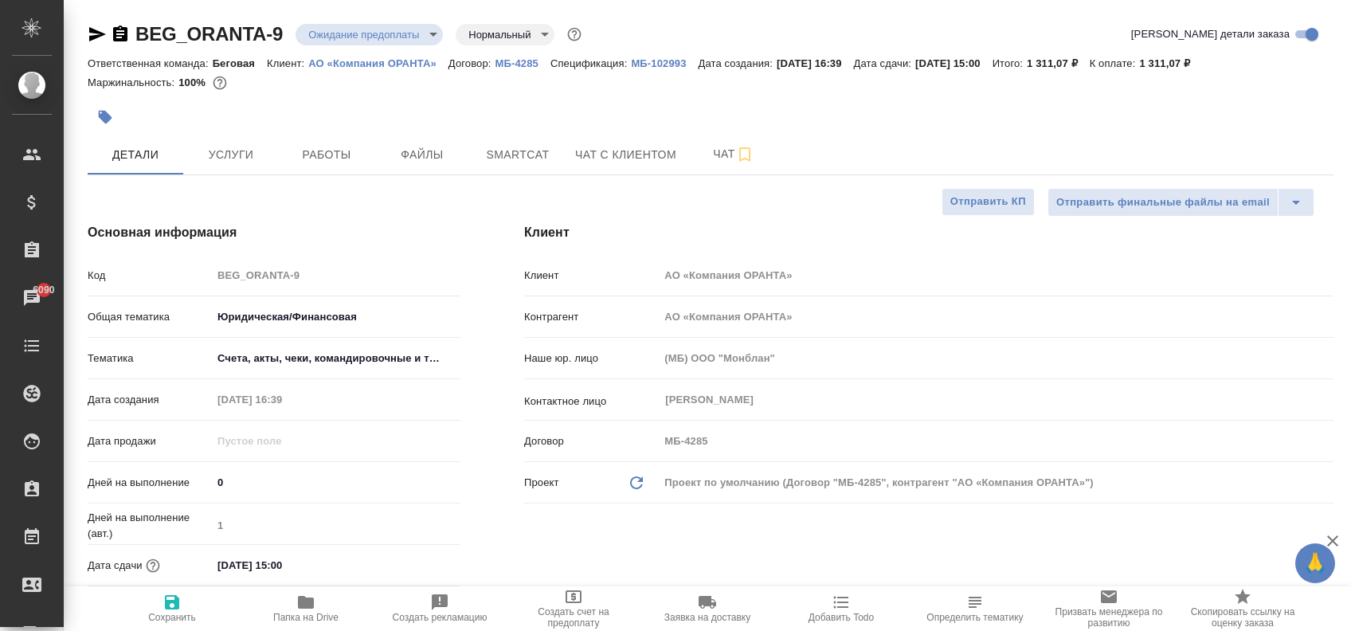
type textarea "x"
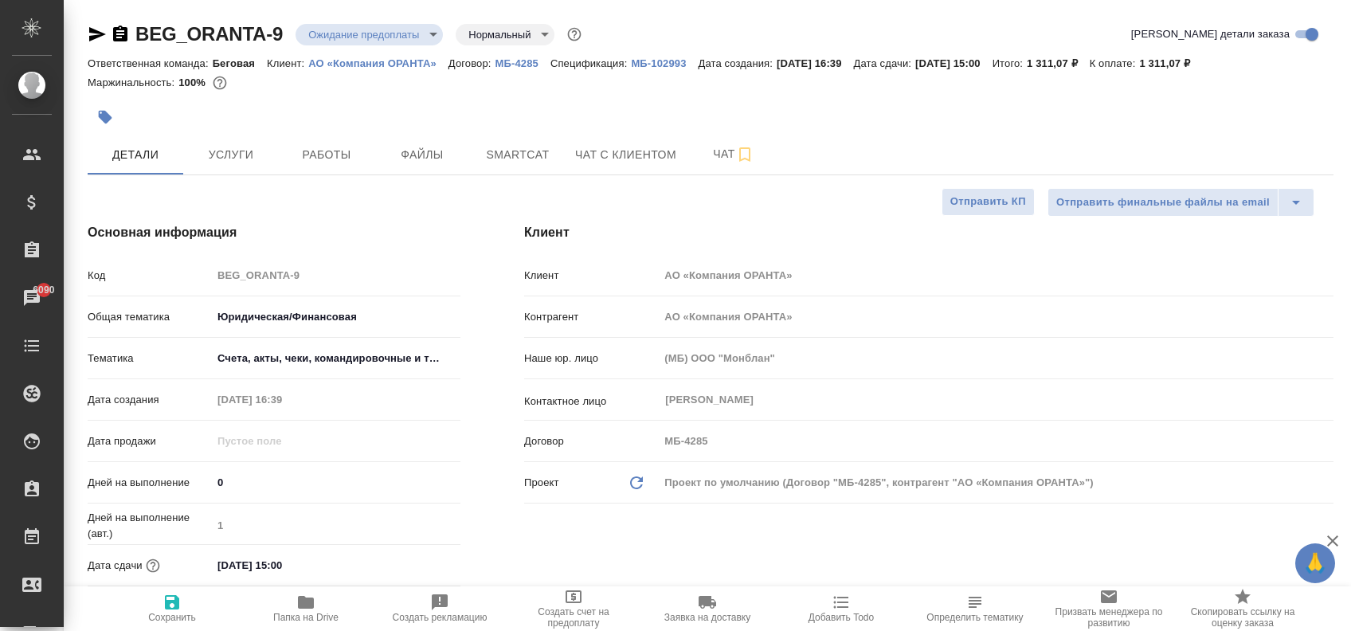
type textarea "x"
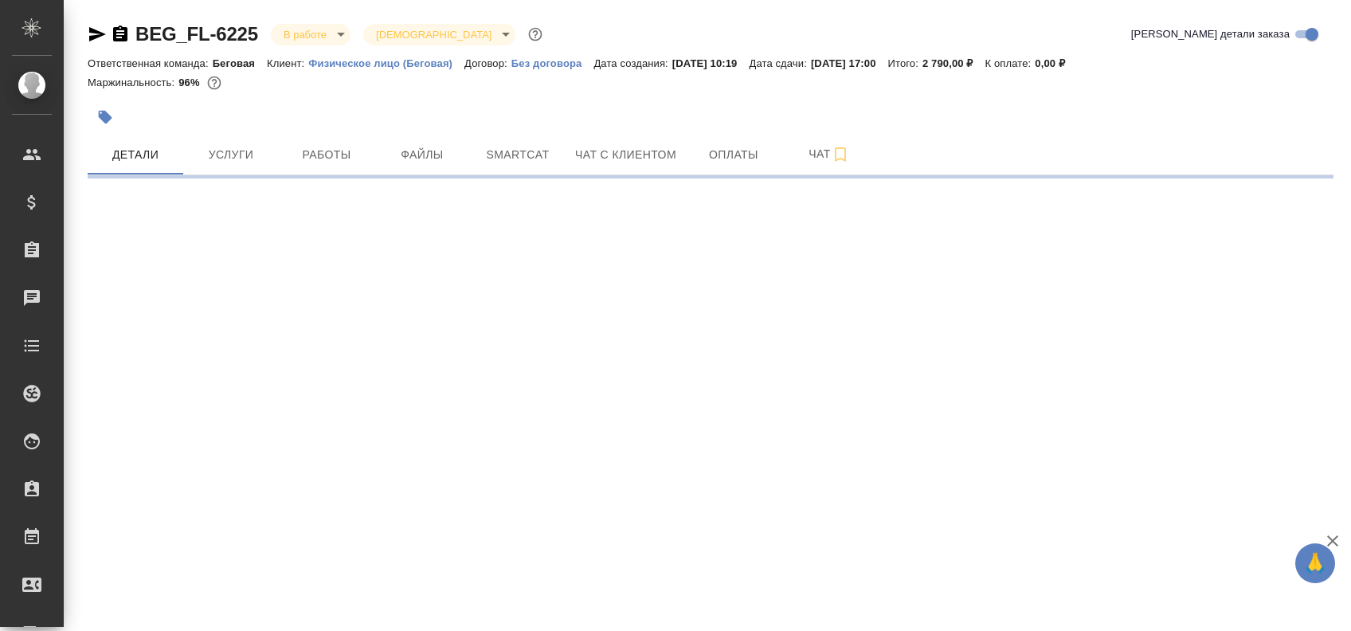
select select "RU"
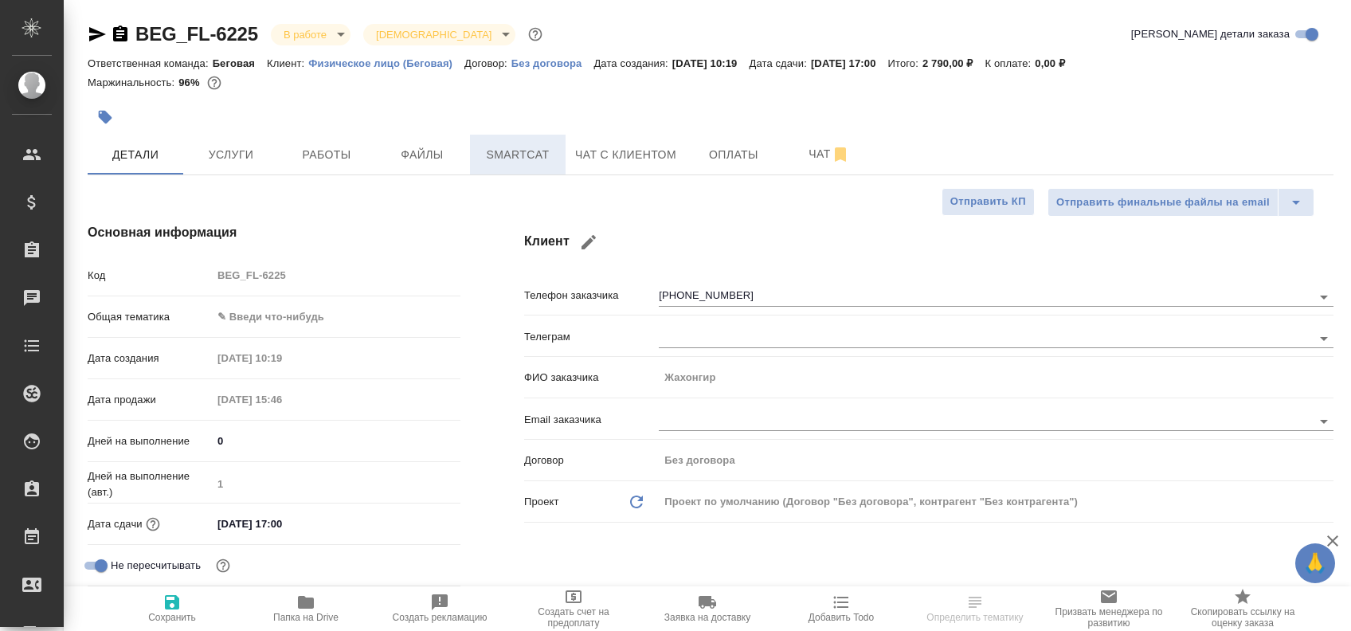
type textarea "x"
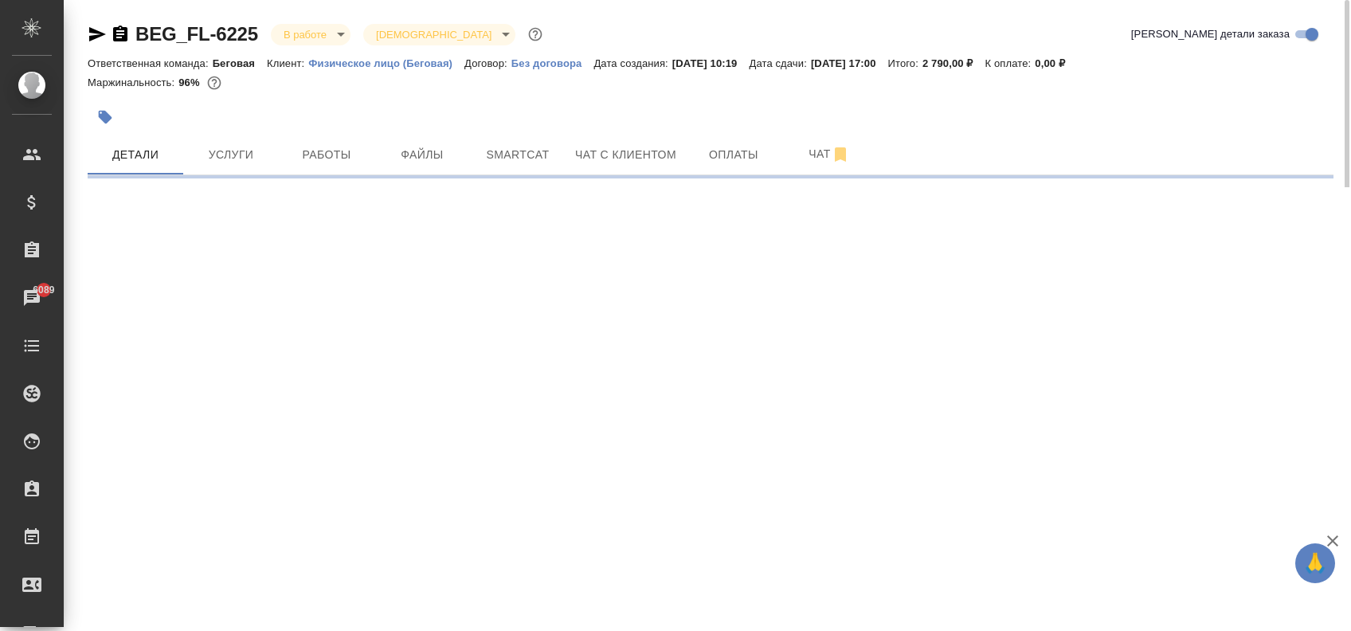
select select "RU"
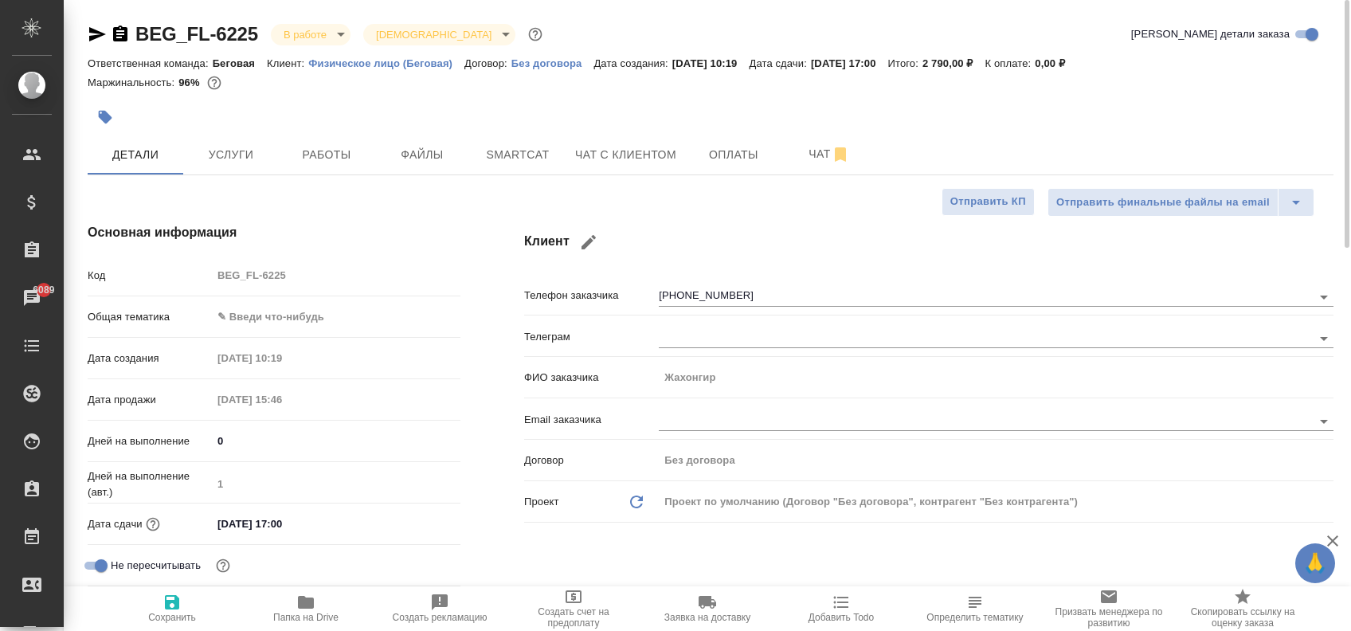
type textarea "x"
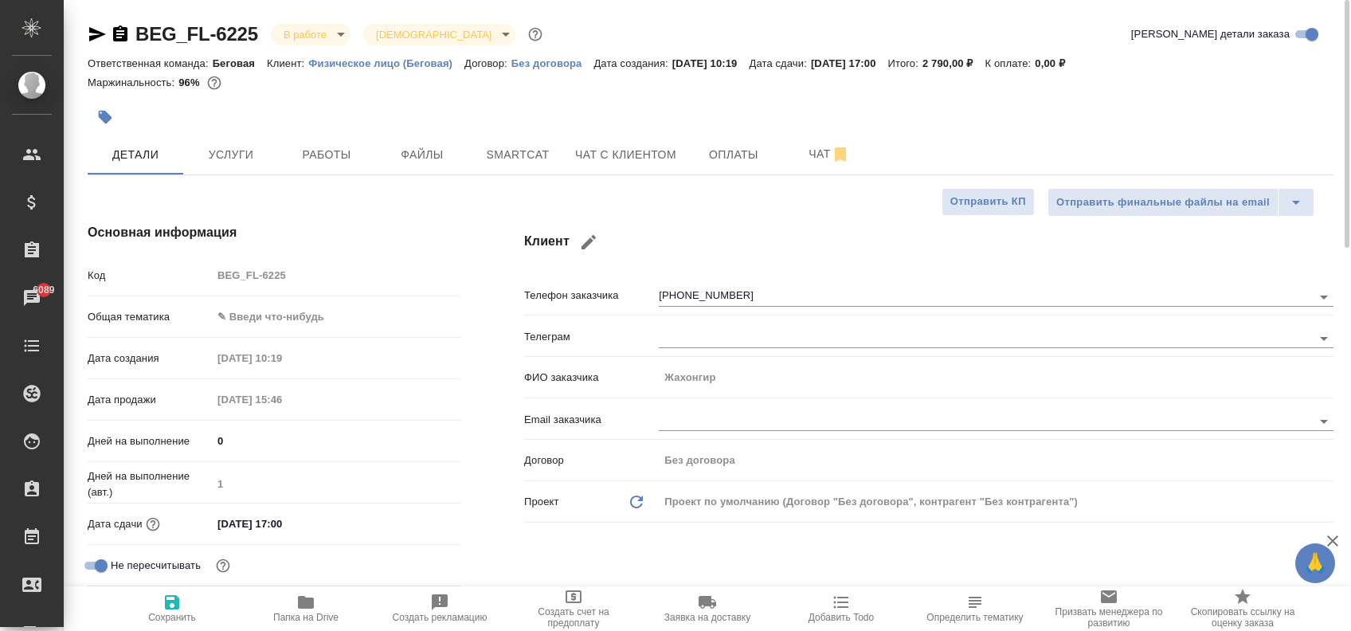
type textarea "x"
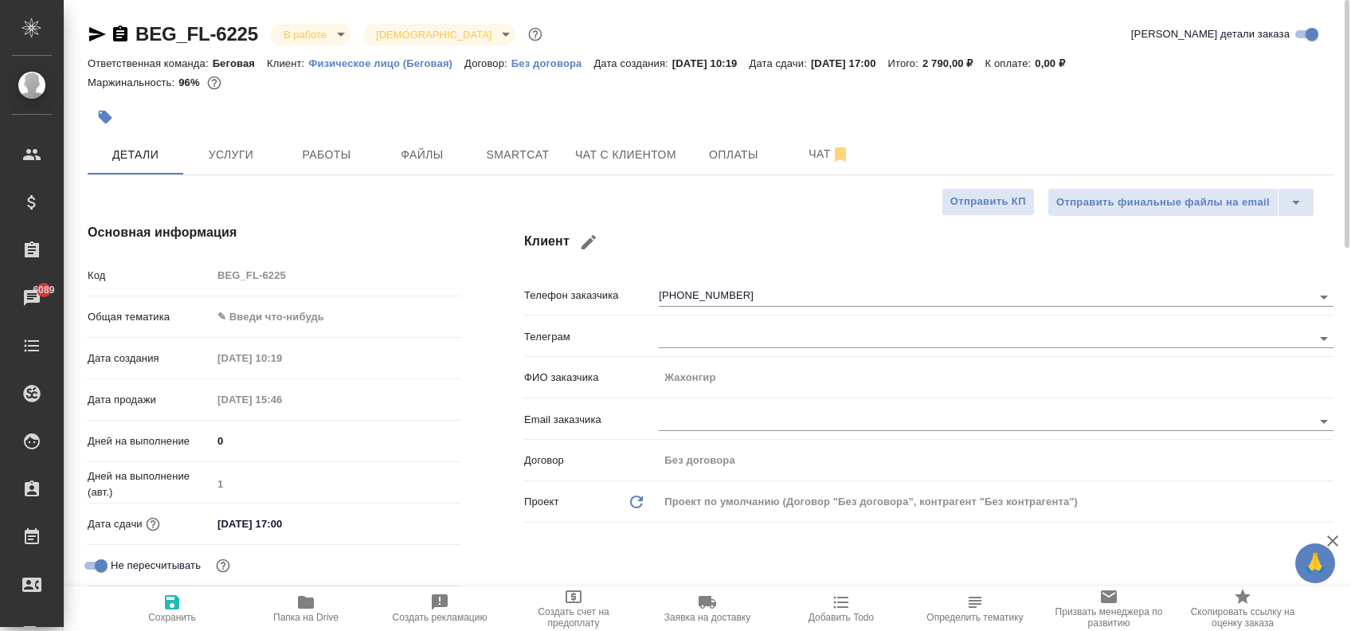
type textarea "x"
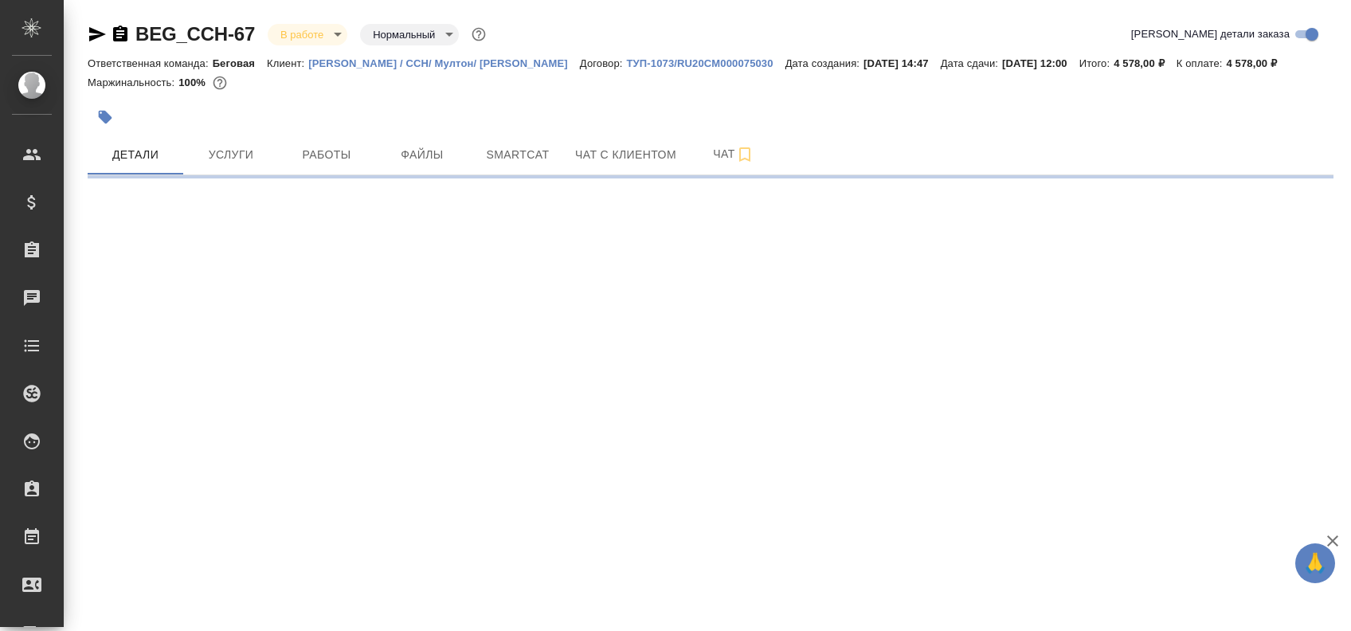
select select "RU"
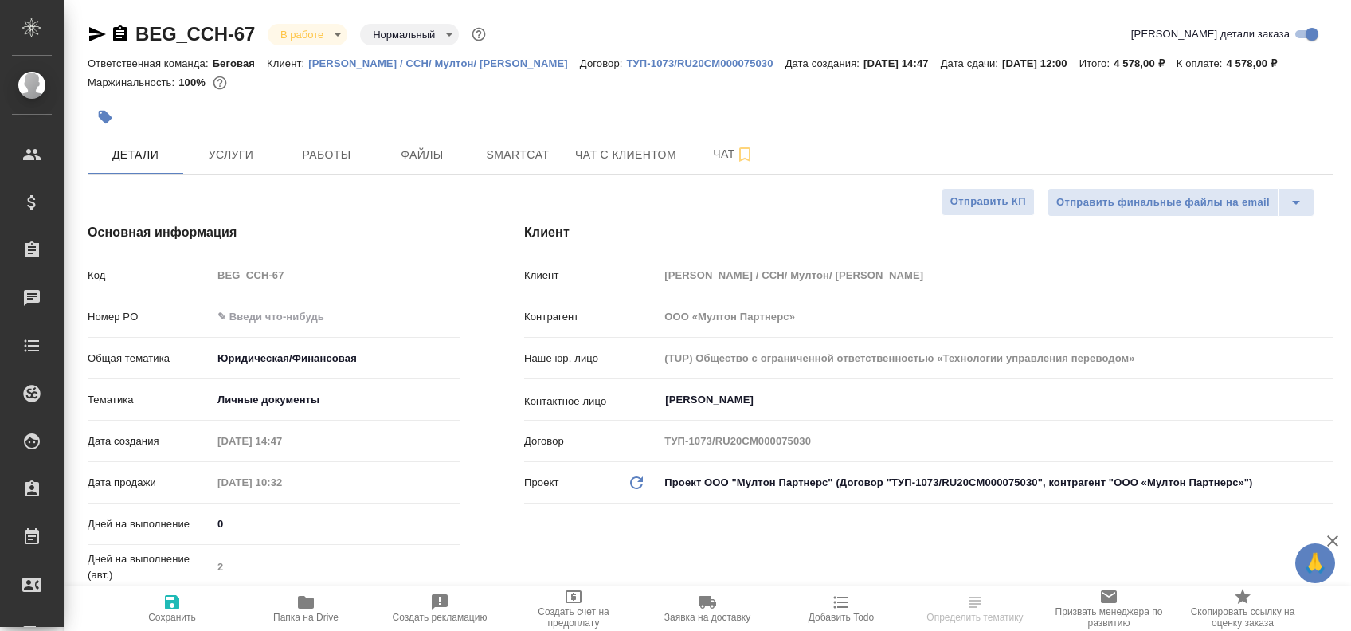
type textarea "x"
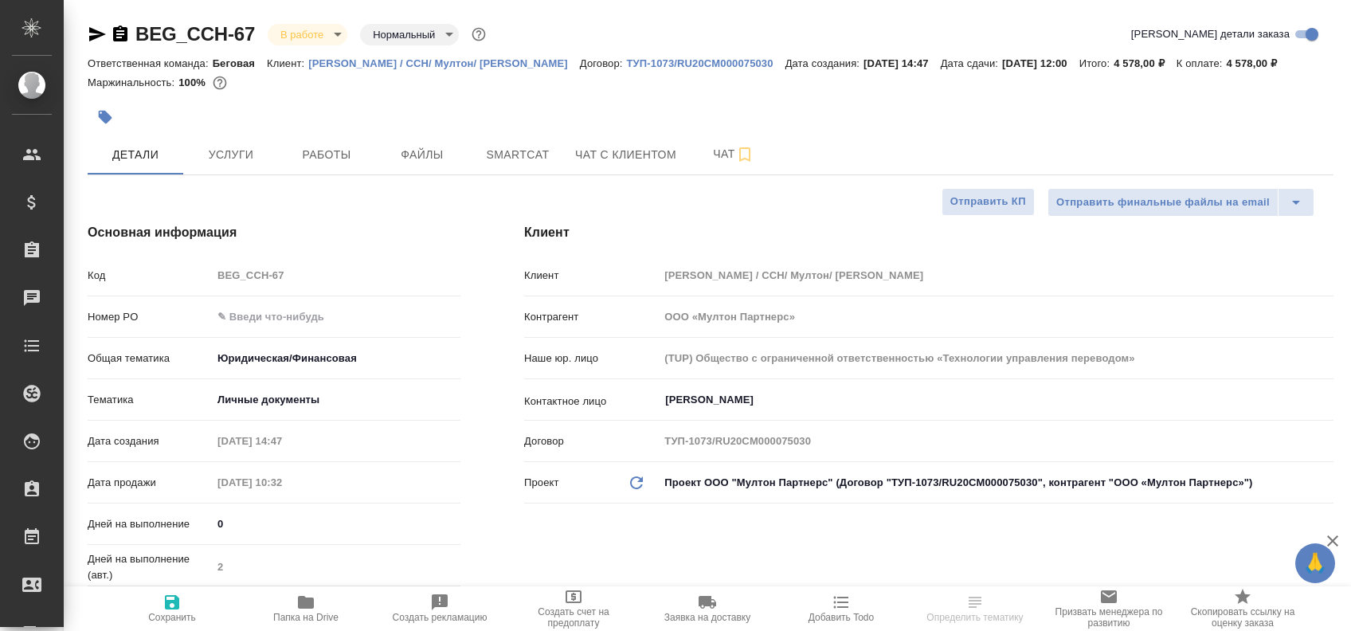
type textarea "x"
click at [222, 159] on button "Услуги" at bounding box center [231, 155] width 96 height 40
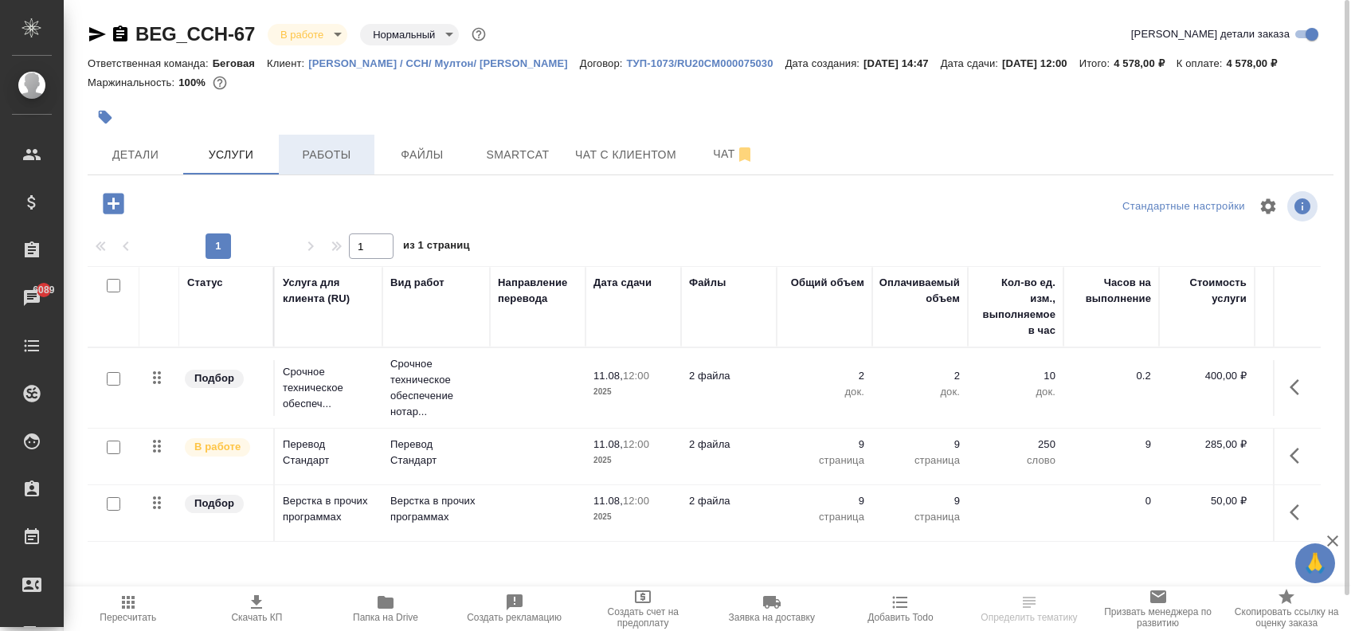
click at [316, 162] on button "Работы" at bounding box center [327, 155] width 96 height 40
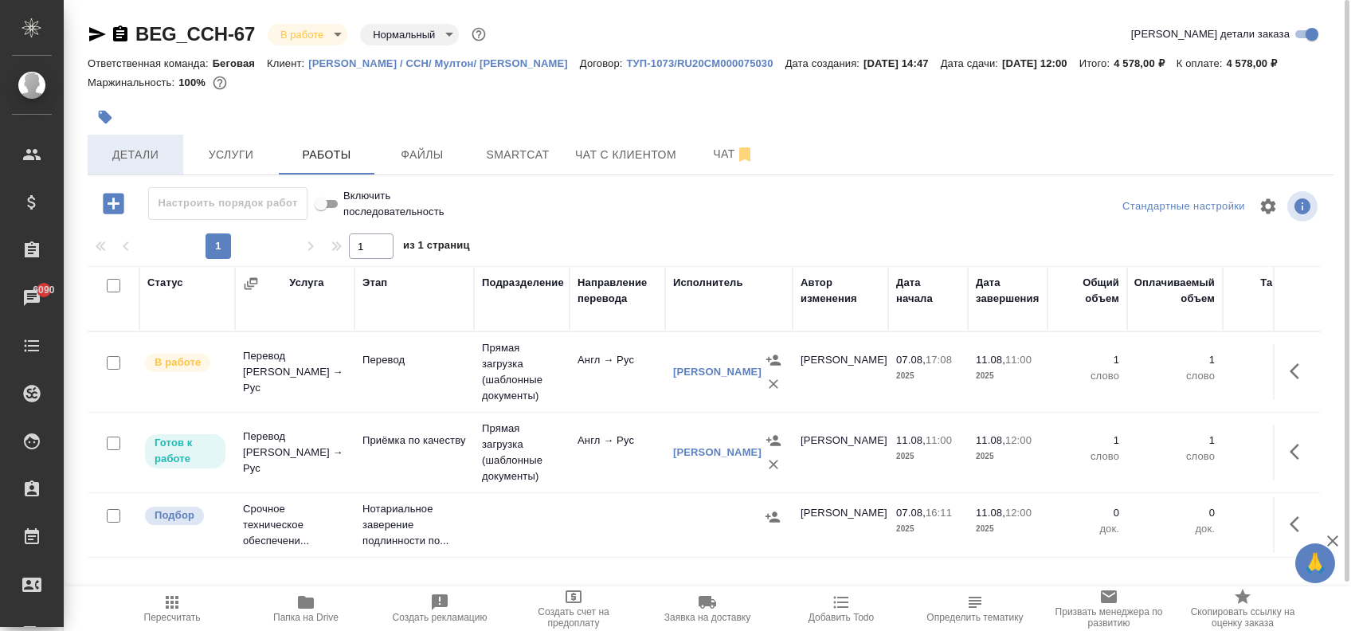
click at [143, 165] on span "Детали" at bounding box center [135, 155] width 76 height 20
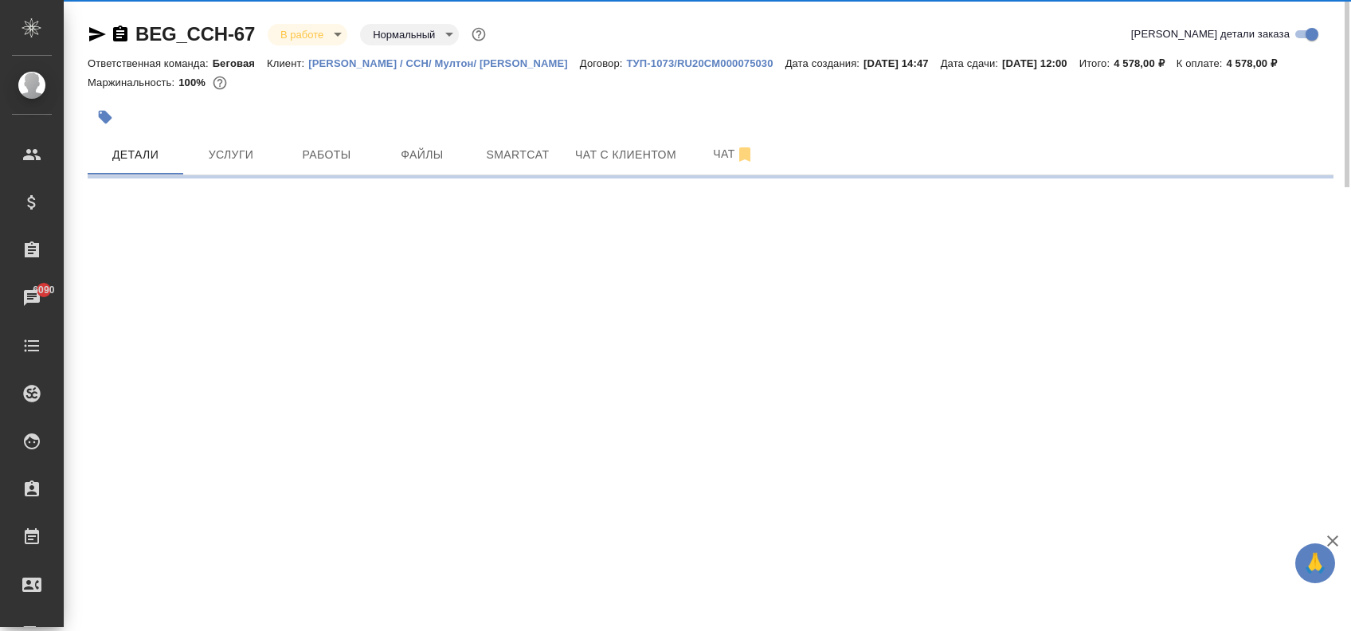
select select "RU"
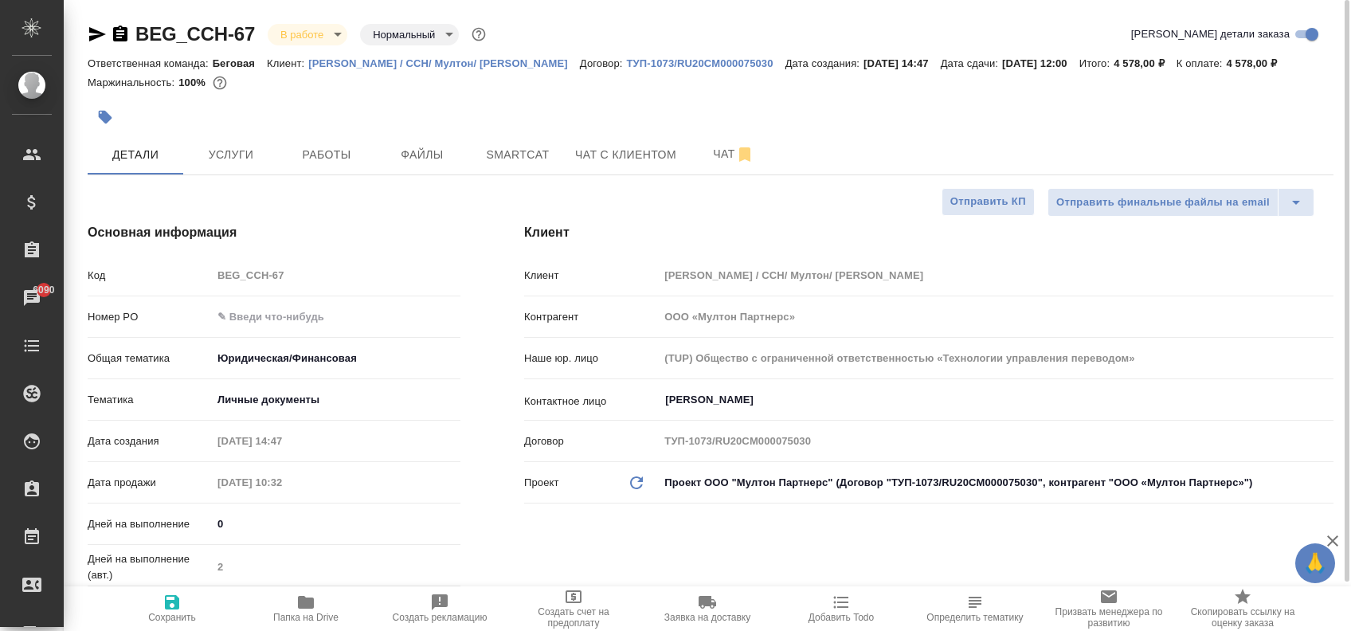
type textarea "x"
click at [121, 40] on icon "button" at bounding box center [120, 33] width 14 height 16
type textarea "x"
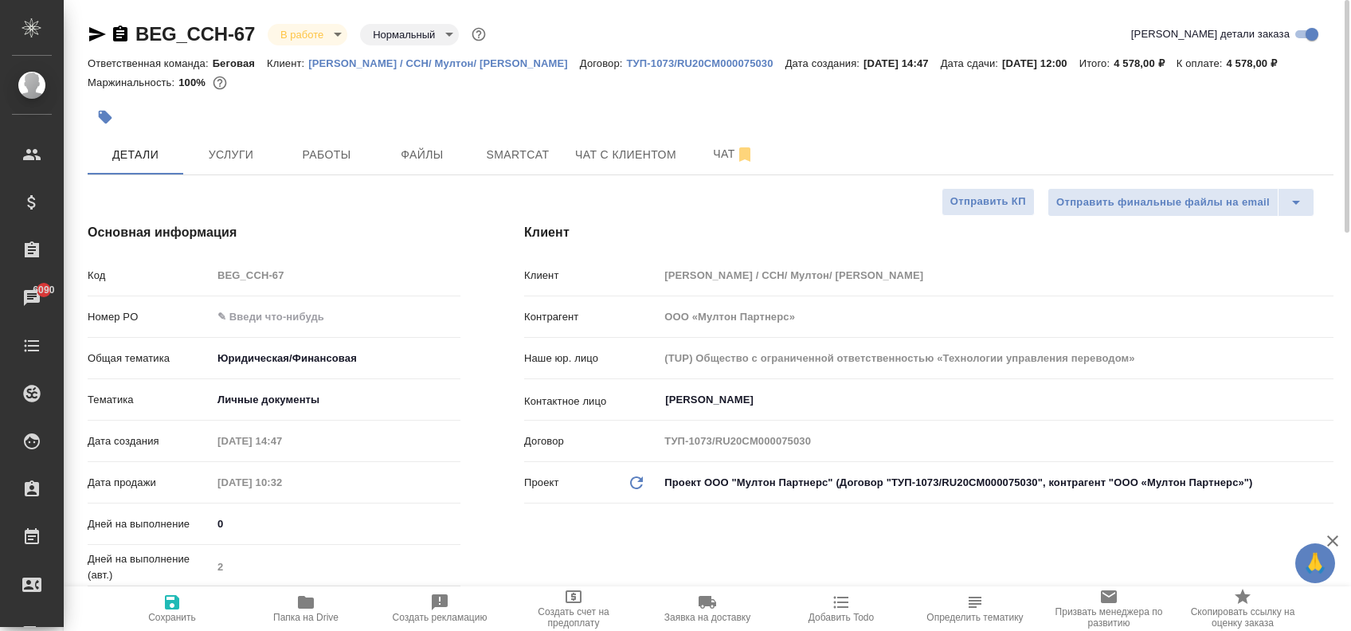
type textarea "x"
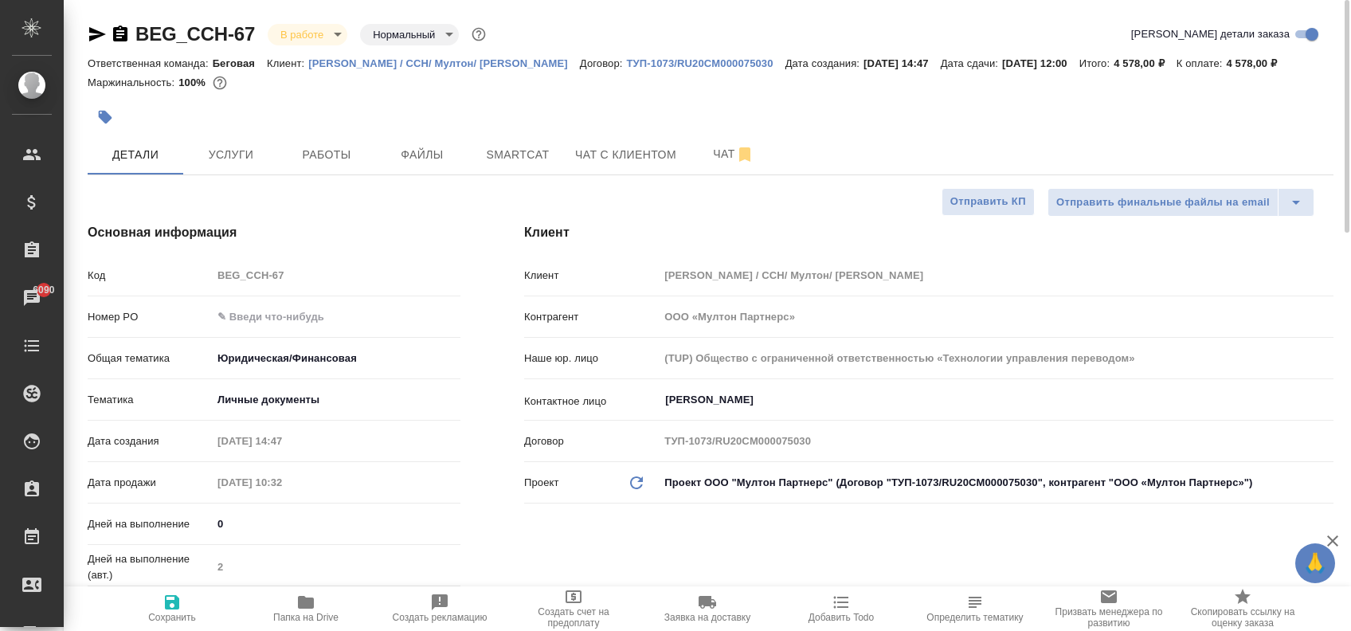
type textarea "x"
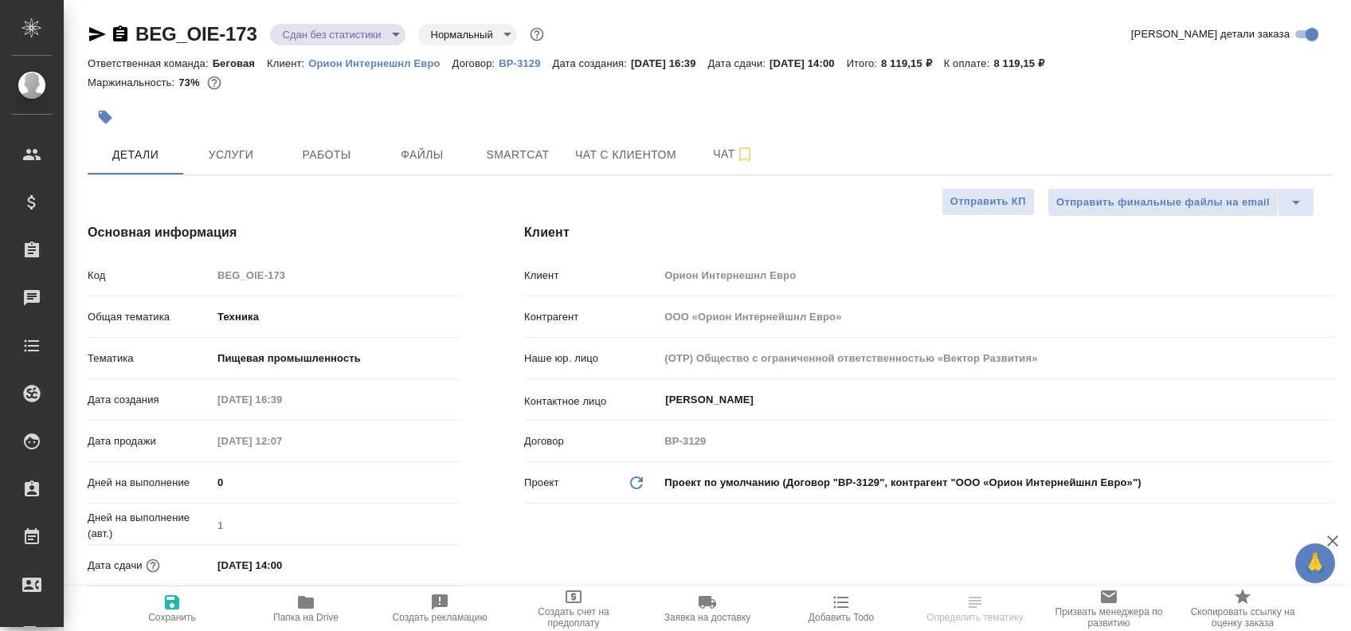
select select "RU"
type textarea "x"
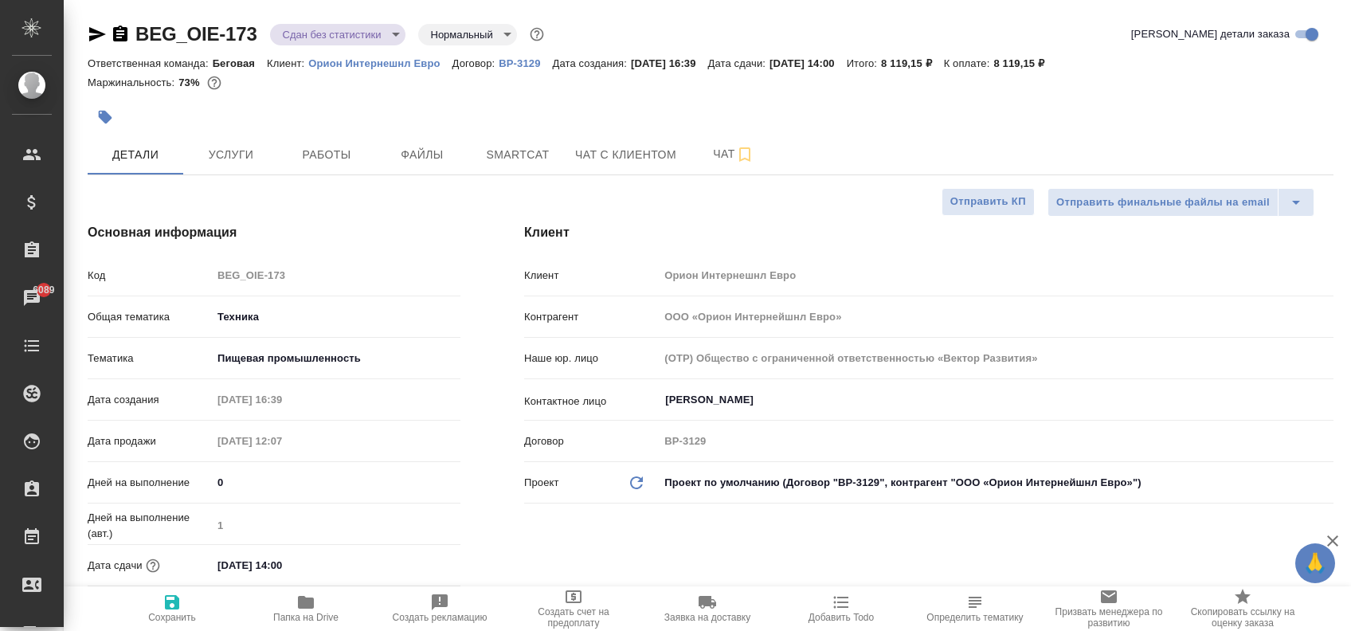
type textarea "x"
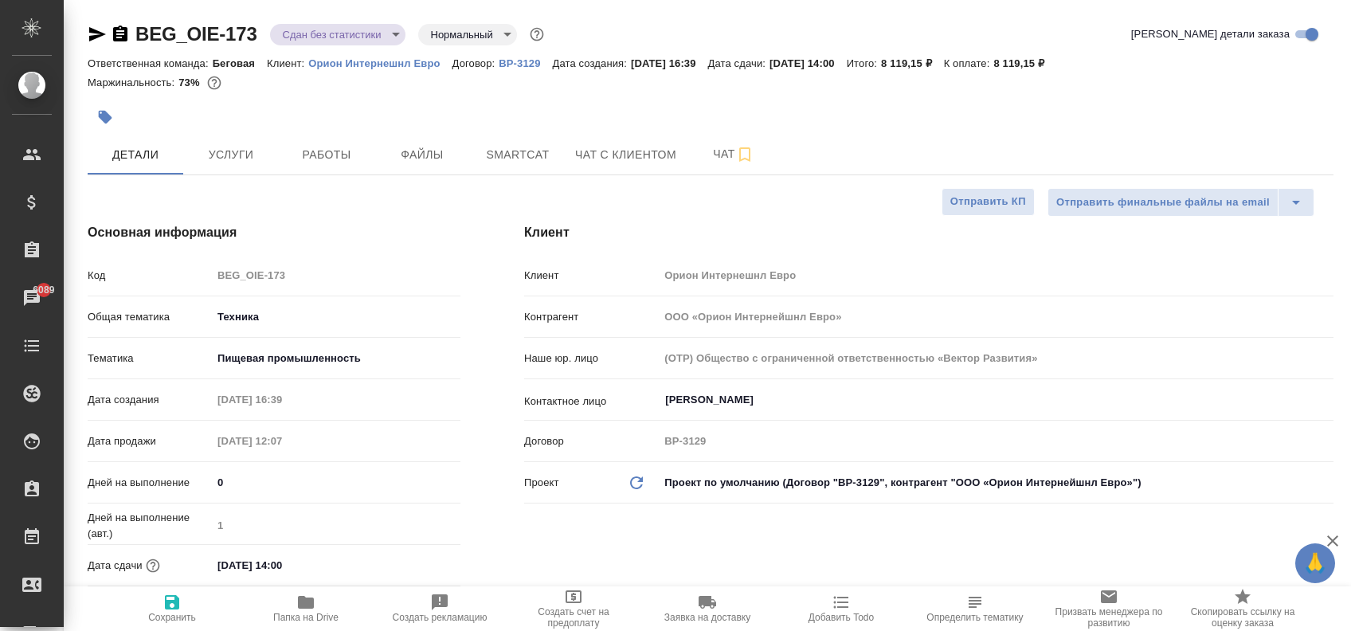
type textarea "x"
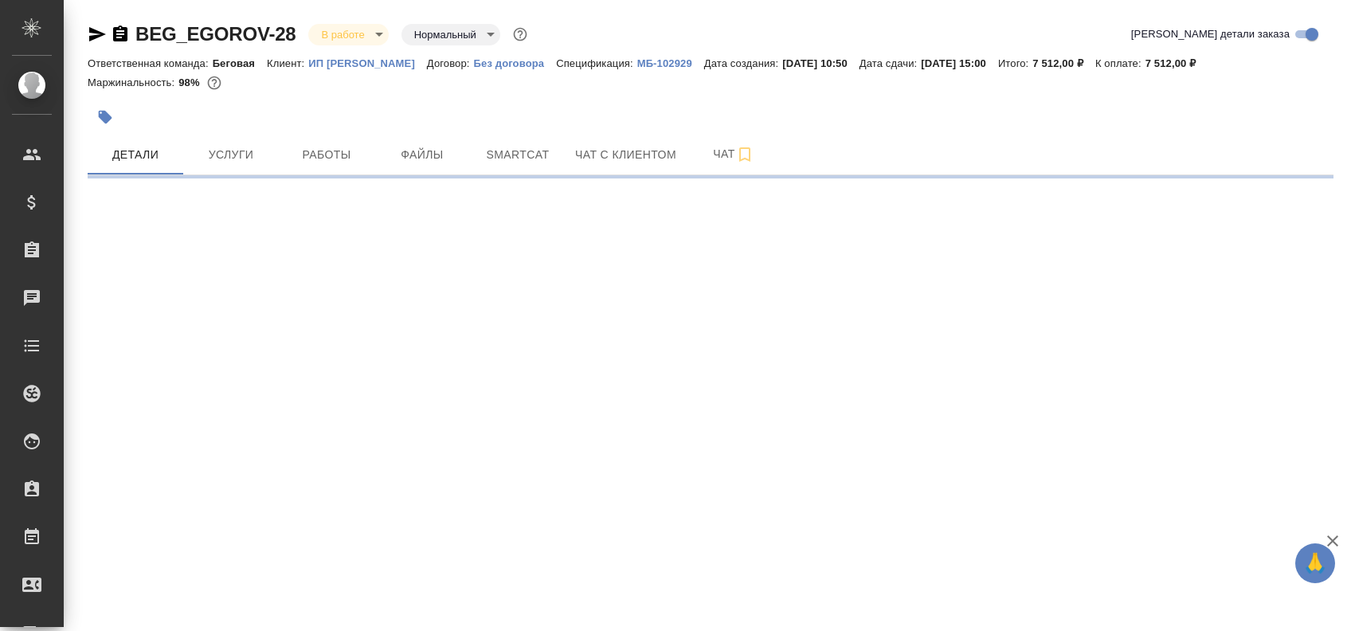
select select "RU"
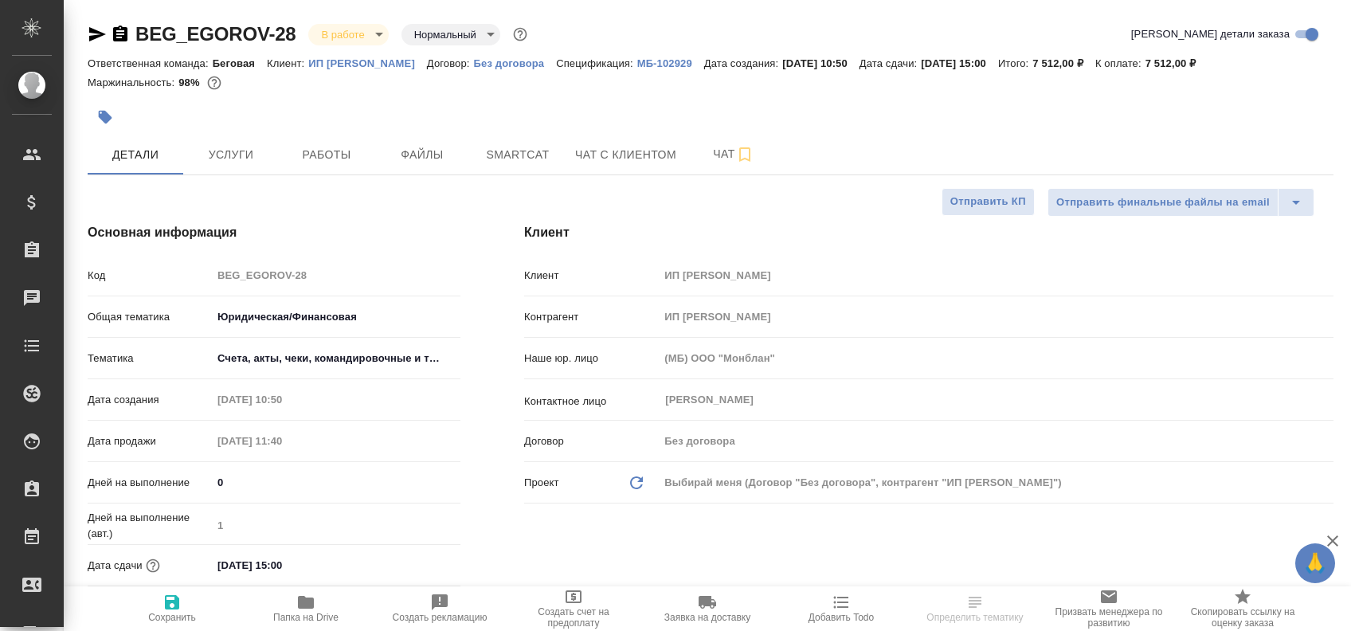
type textarea "x"
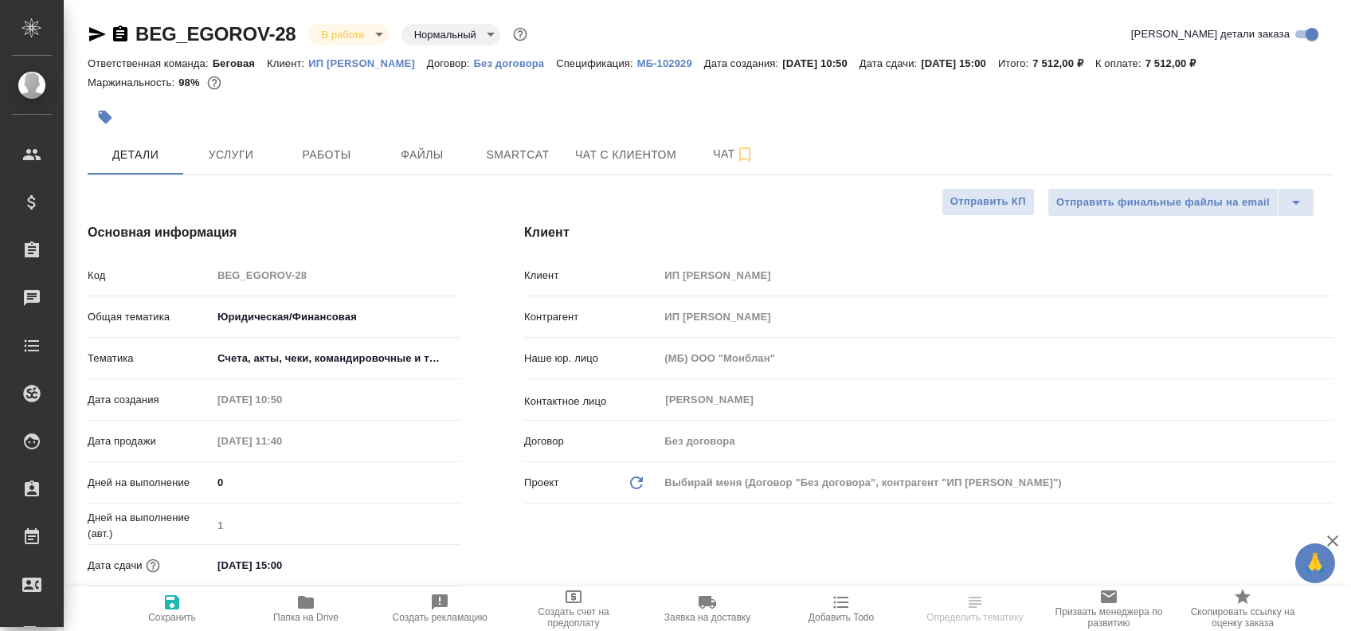
type textarea "x"
click at [124, 38] on icon "button" at bounding box center [120, 33] width 14 height 16
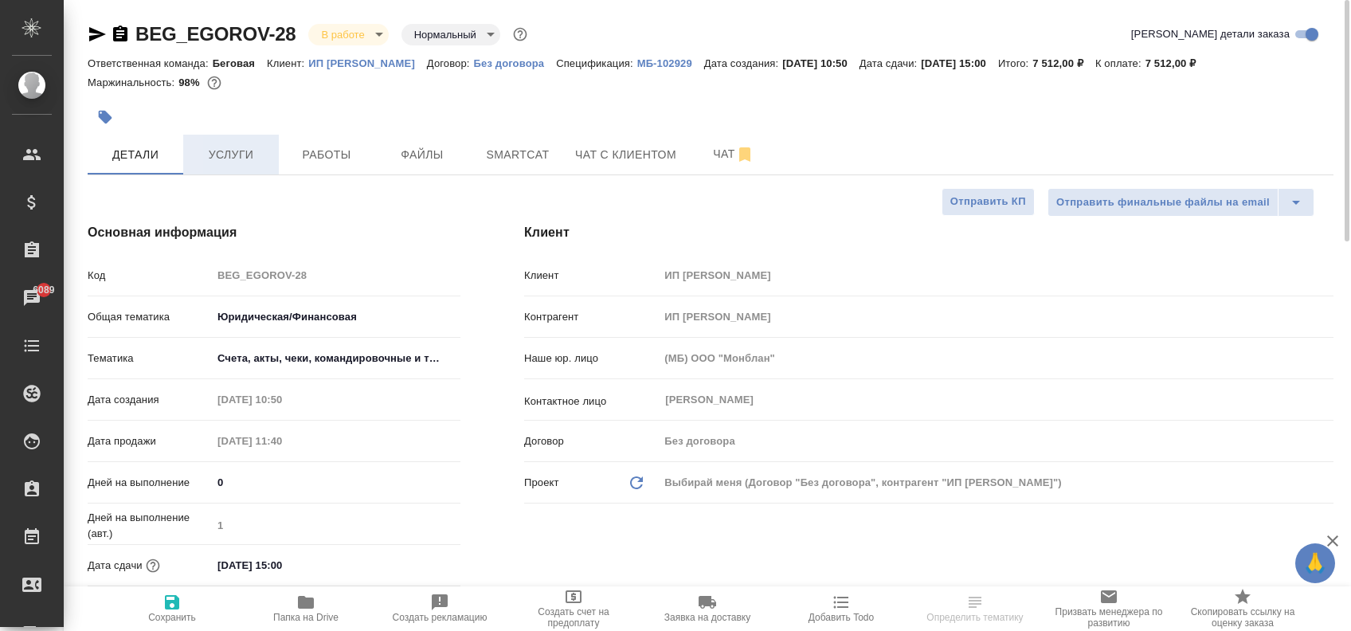
click at [243, 164] on span "Услуги" at bounding box center [231, 155] width 76 height 20
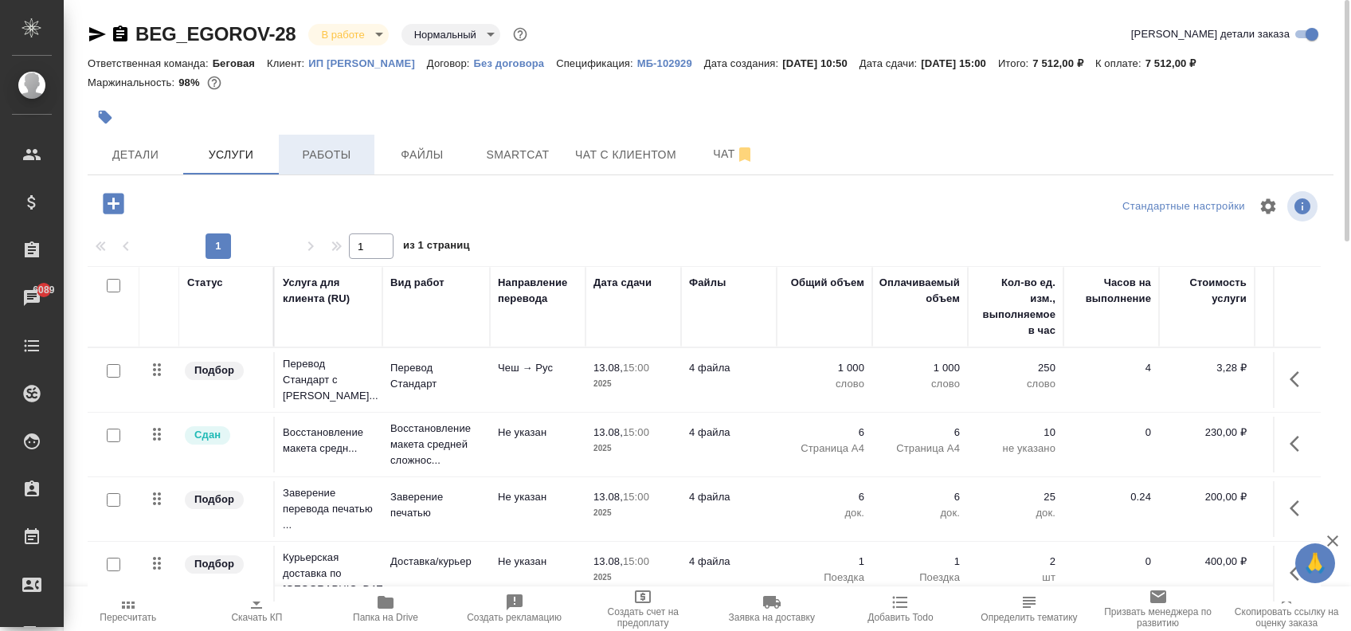
click at [332, 161] on span "Работы" at bounding box center [326, 155] width 76 height 20
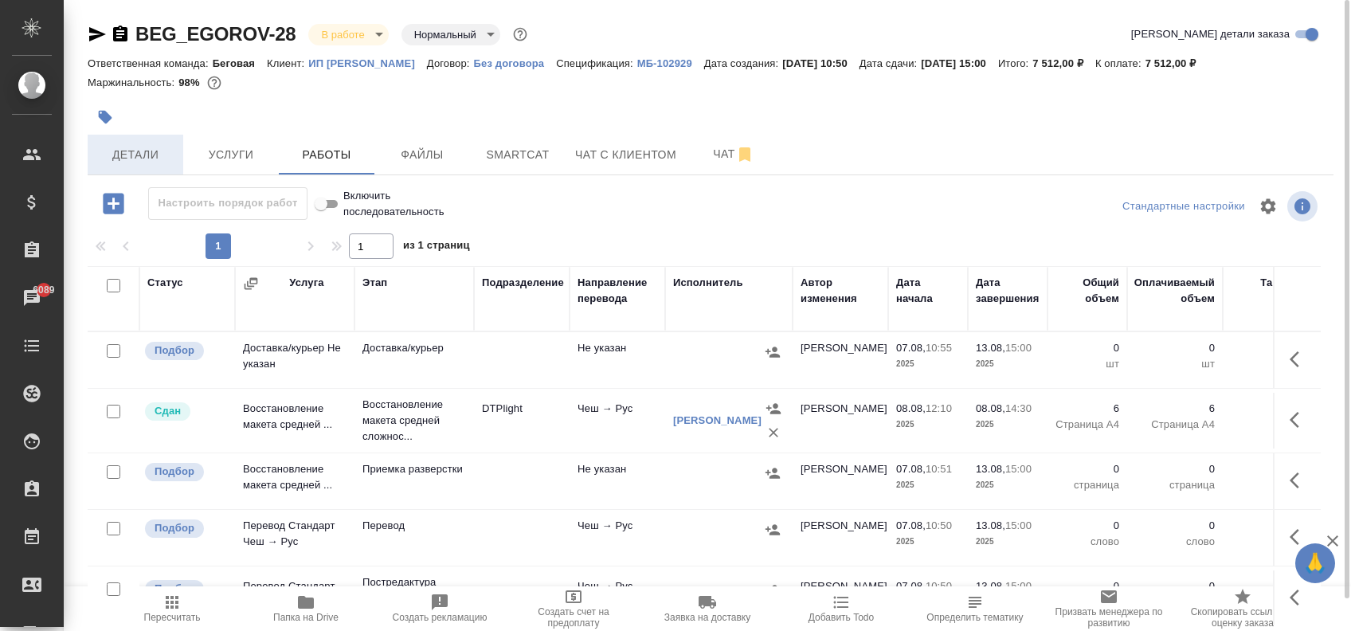
click at [153, 158] on span "Детали" at bounding box center [135, 155] width 76 height 20
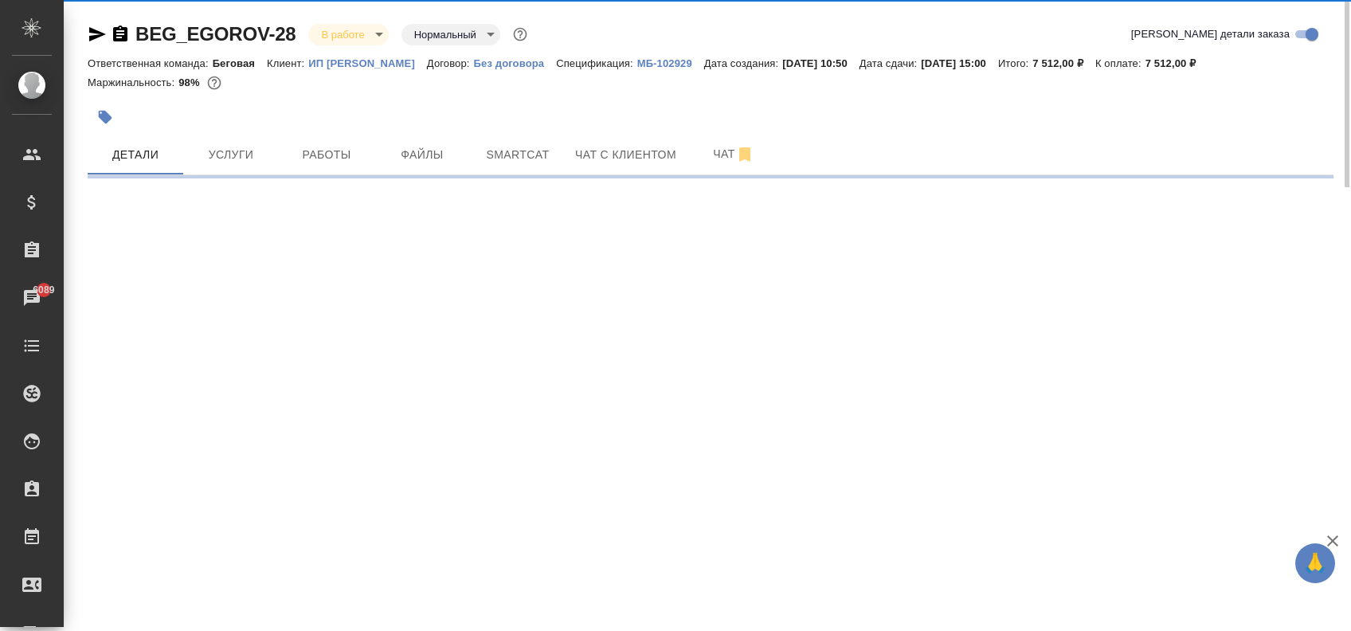
select select "RU"
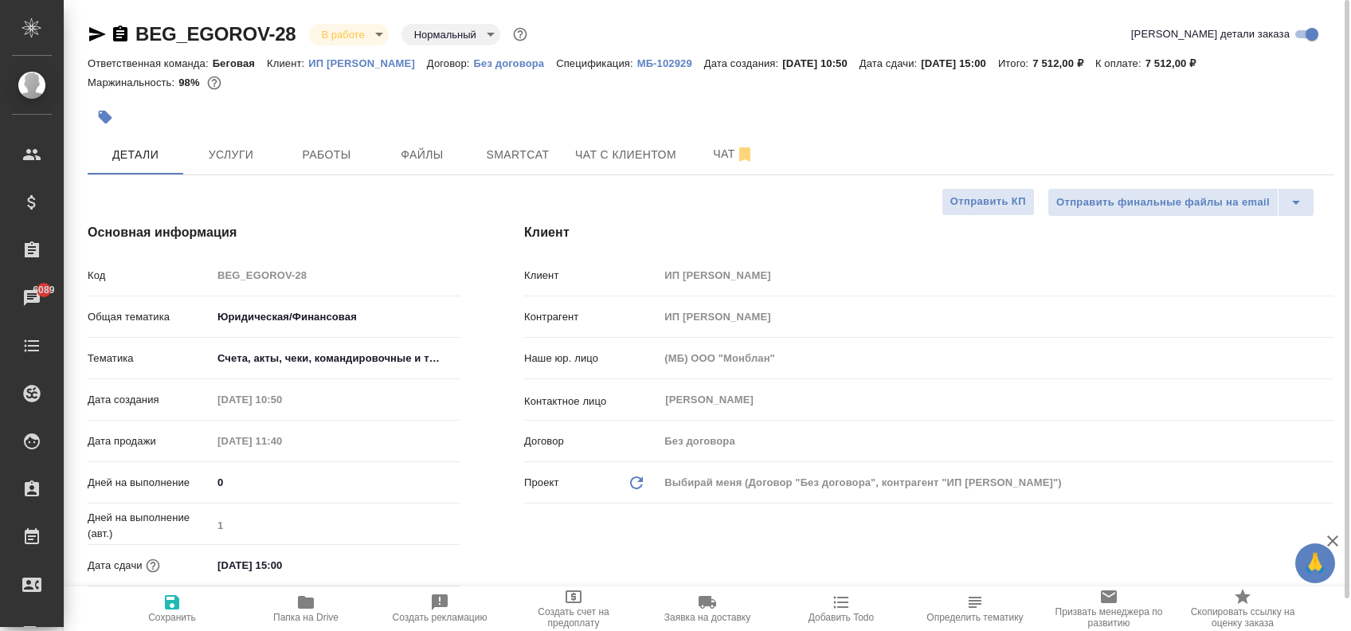
type textarea "x"
click at [427, 147] on span "Файлы" at bounding box center [422, 155] width 76 height 20
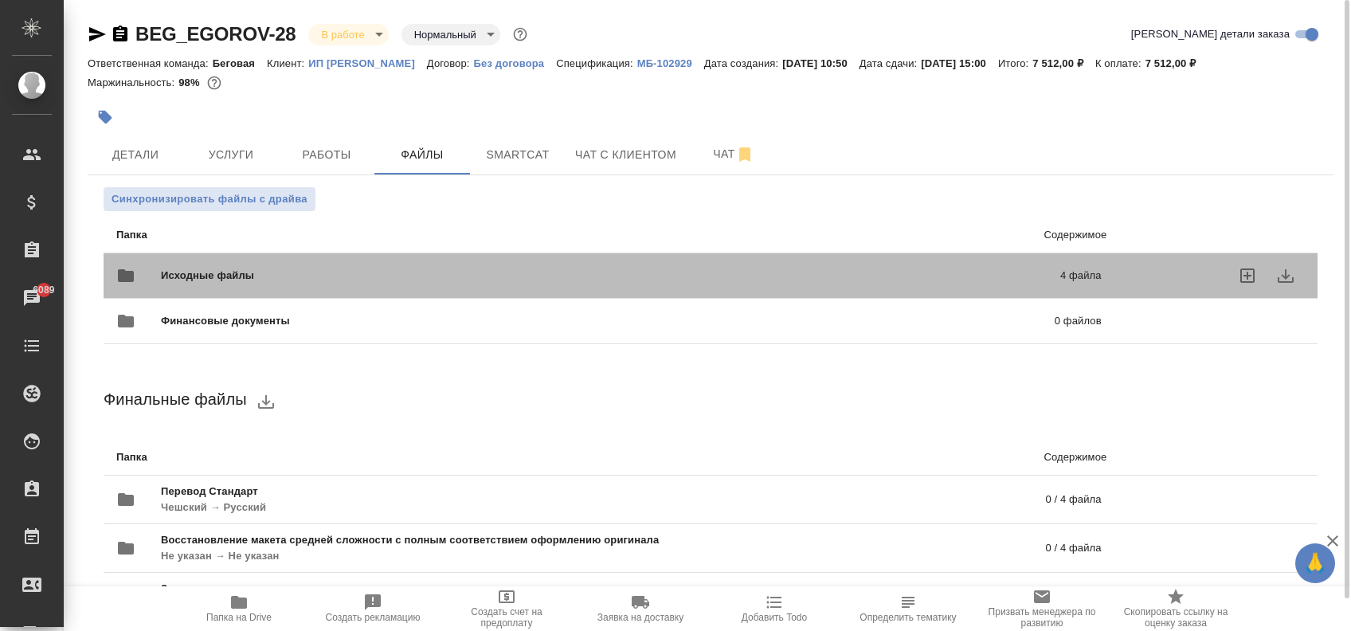
click at [234, 275] on span "Исходные файлы" at bounding box center [409, 276] width 496 height 16
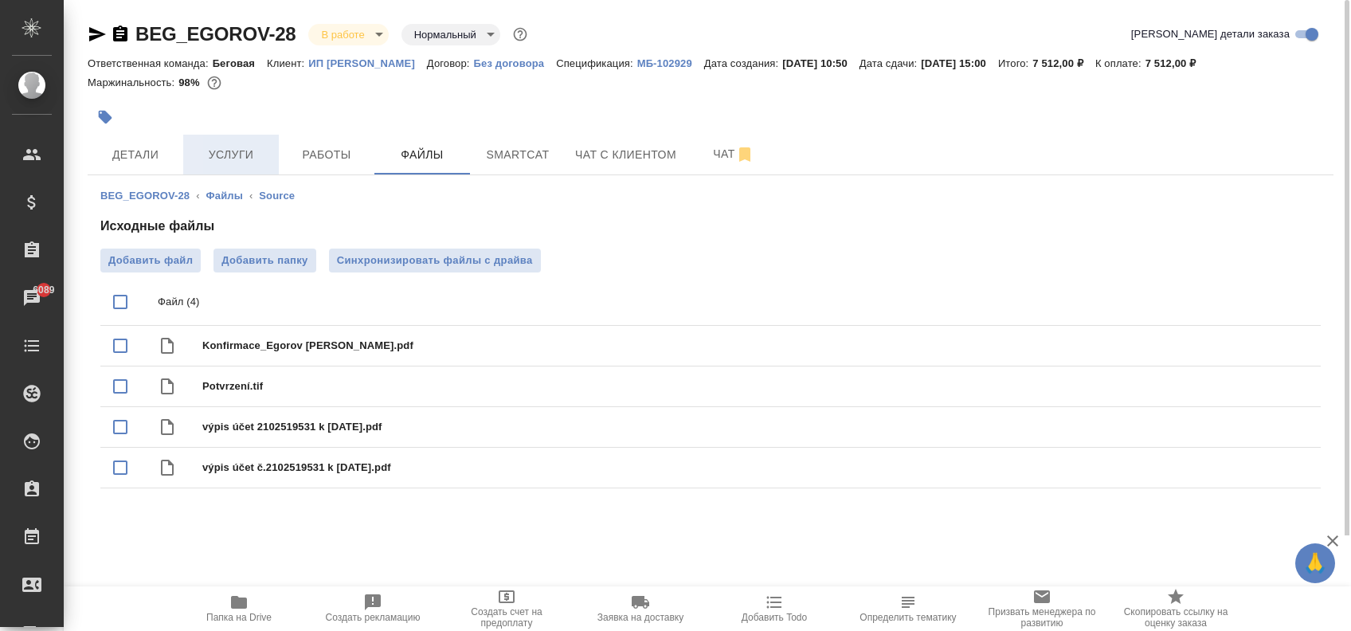
click at [219, 140] on button "Услуги" at bounding box center [231, 155] width 96 height 40
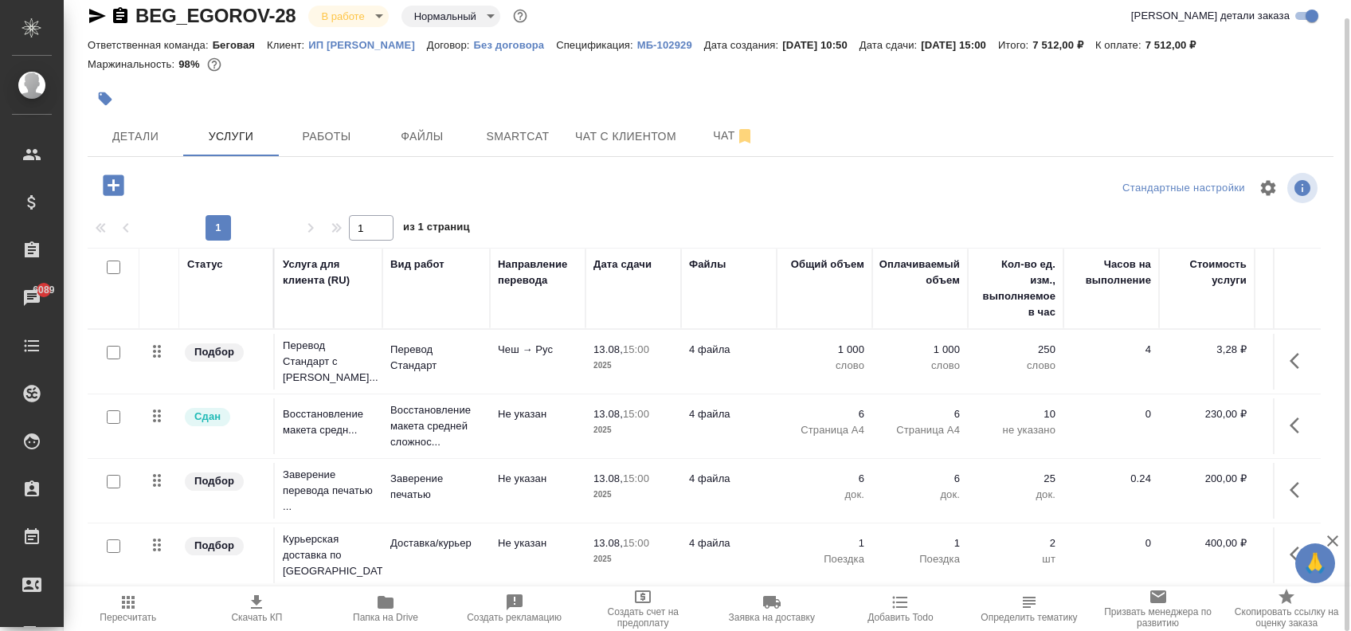
scroll to position [13, 0]
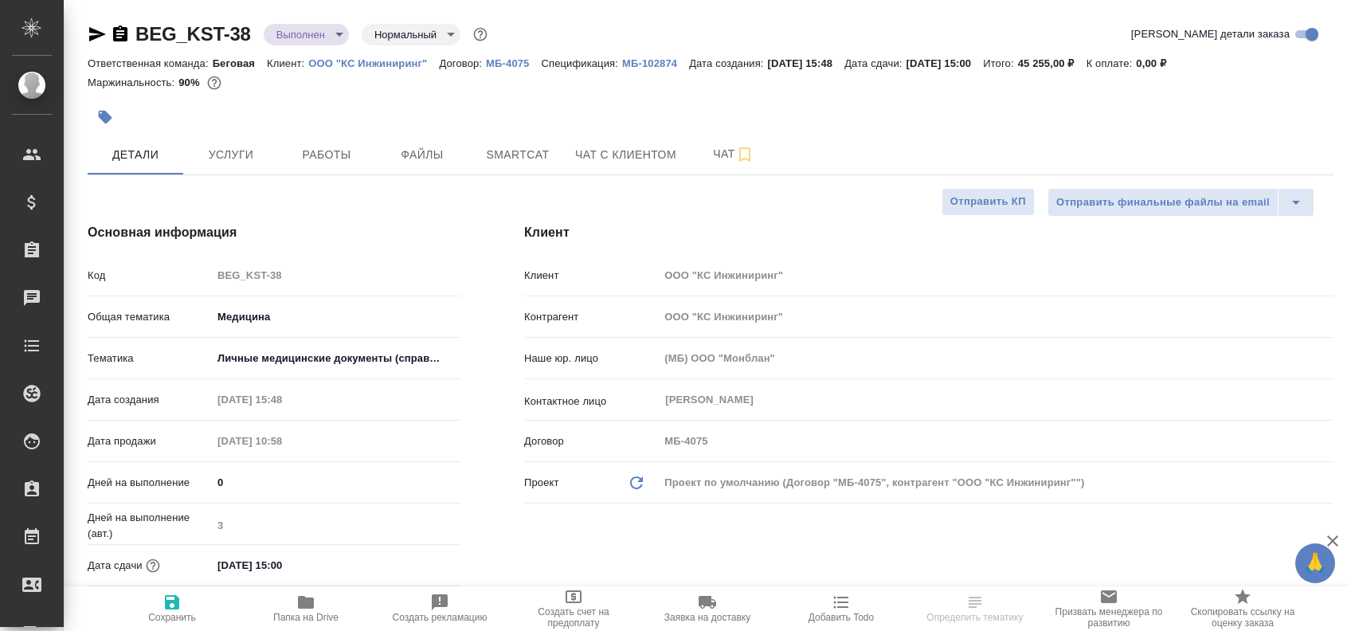
select select "RU"
click at [238, 163] on span "Услуги" at bounding box center [231, 155] width 76 height 20
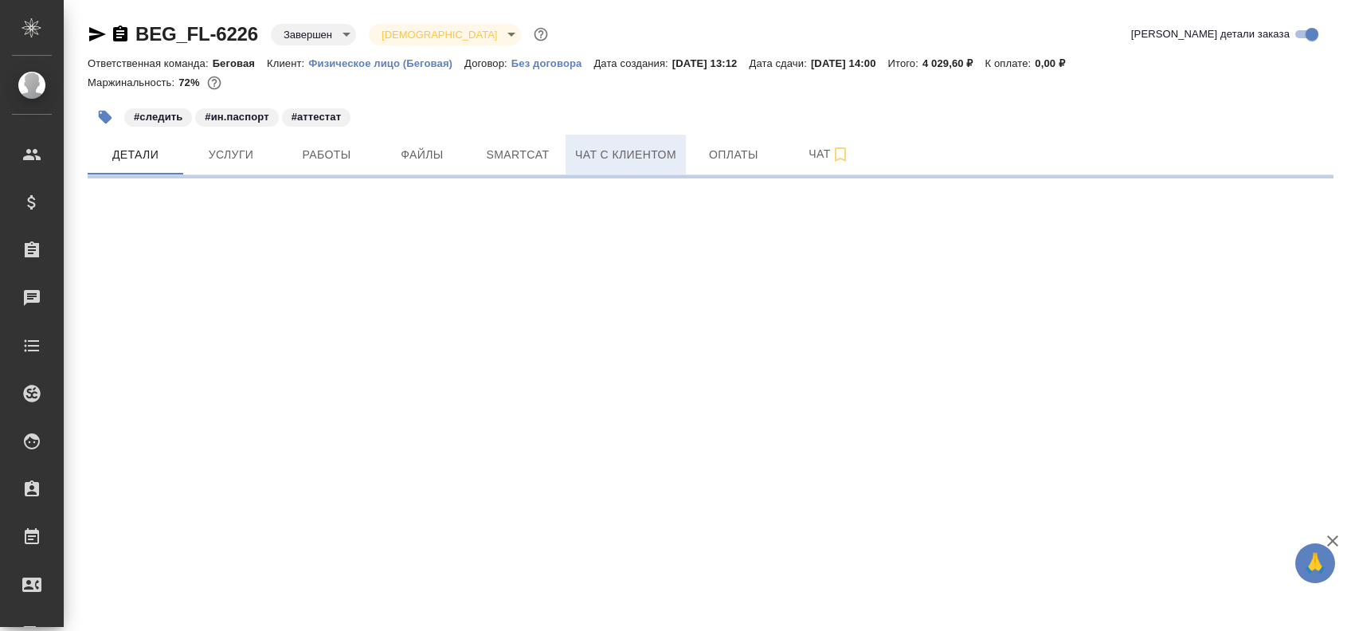
select select "RU"
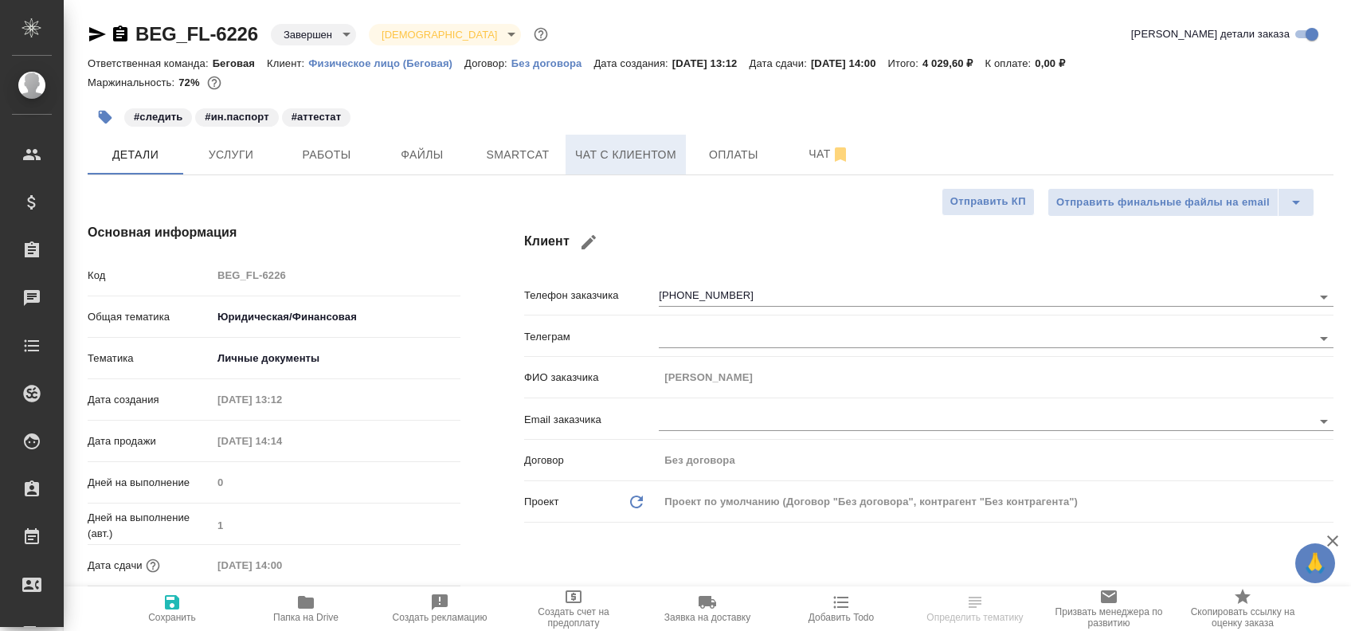
type textarea "x"
click at [405, 156] on span "Файлы" at bounding box center [422, 155] width 76 height 20
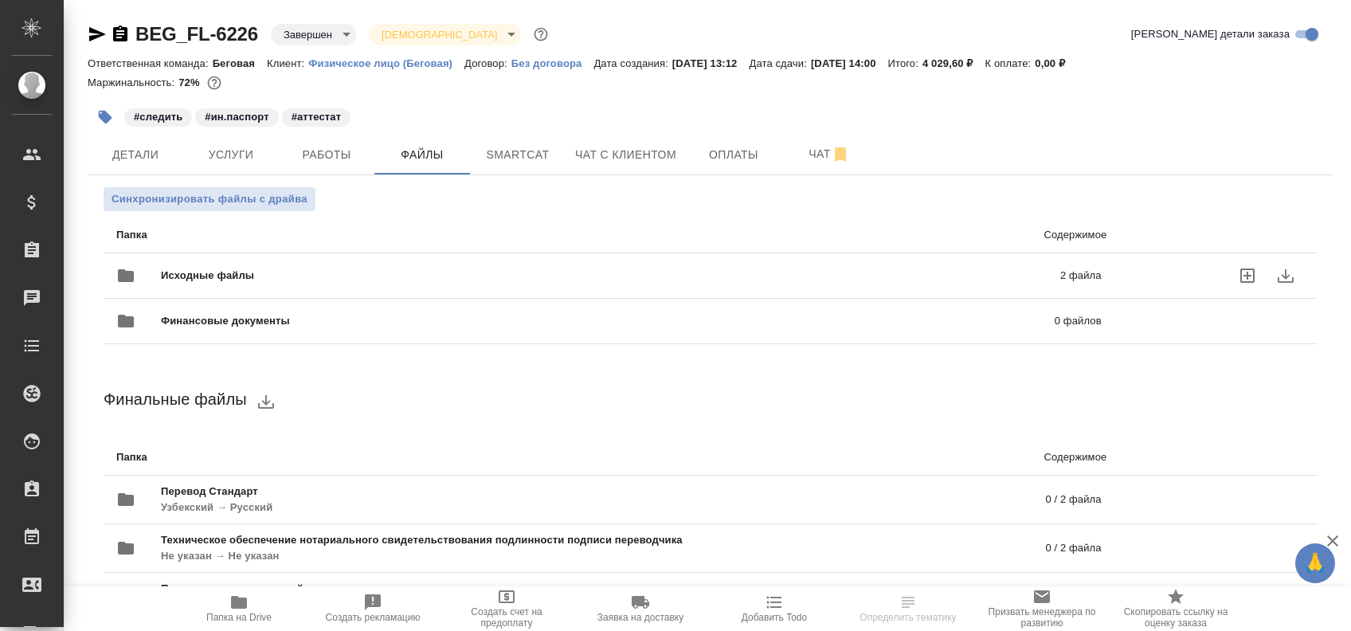
click at [399, 279] on span "Исходные файлы" at bounding box center [409, 276] width 496 height 16
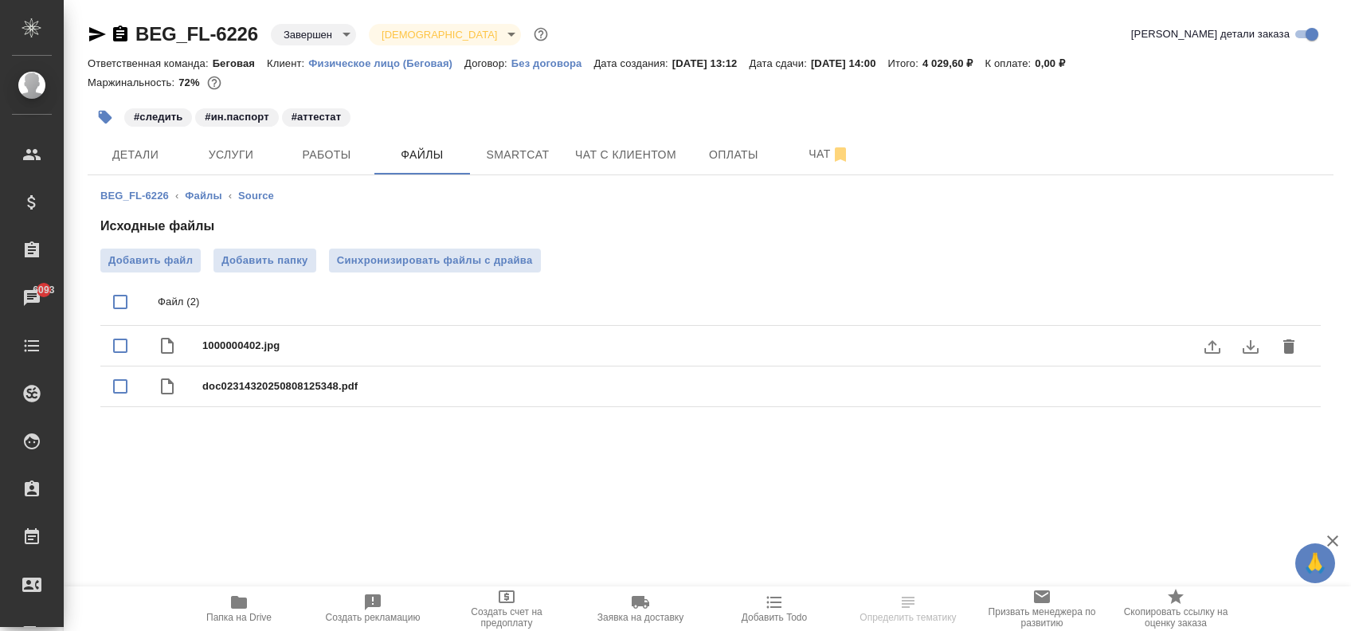
click at [321, 344] on span "1000000402.jpg" at bounding box center [742, 346] width 1080 height 16
checkbox input "true"
click at [1256, 345] on icon "download" at bounding box center [1250, 346] width 19 height 19
click at [1248, 390] on icon "download" at bounding box center [1250, 387] width 19 height 19
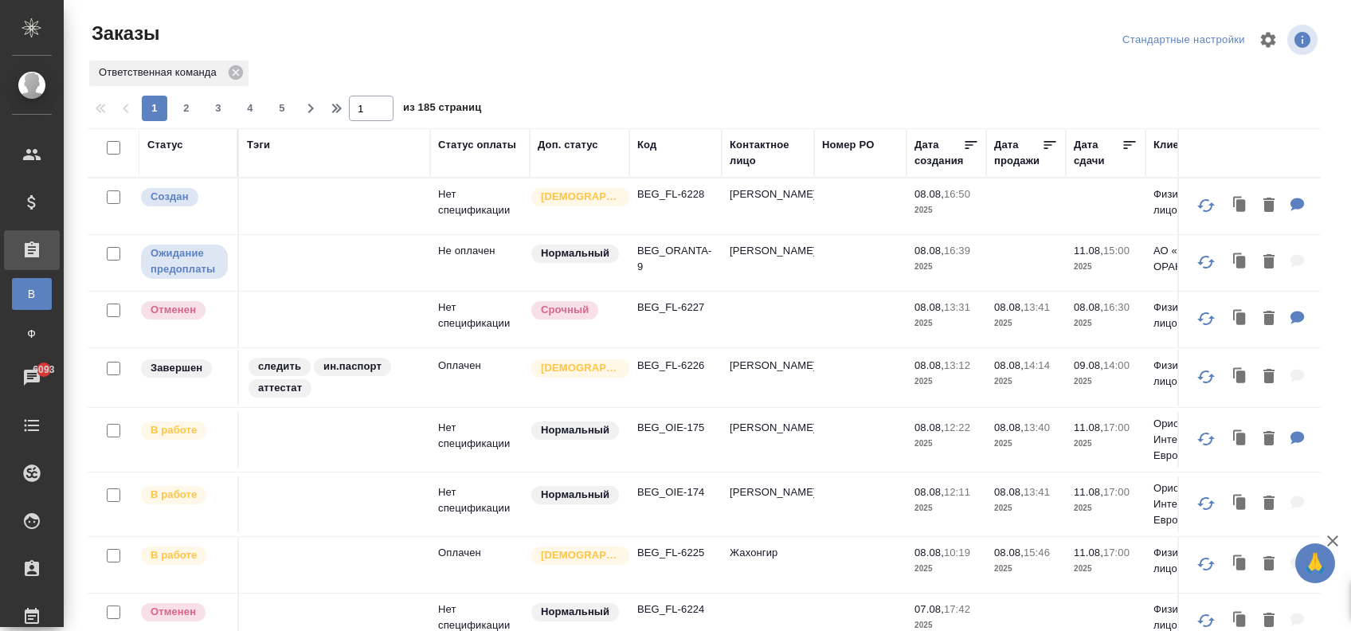
click at [687, 557] on p "BEG_FL-6225" at bounding box center [675, 553] width 76 height 16
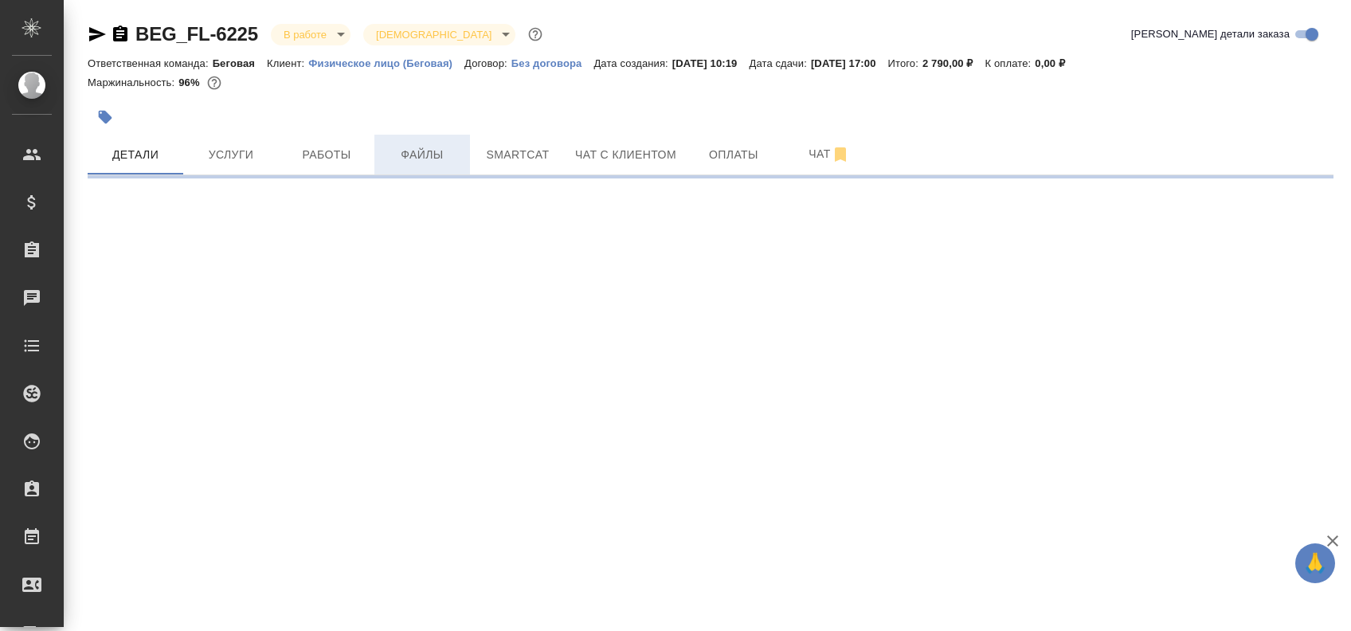
click at [449, 160] on span "Файлы" at bounding box center [422, 155] width 76 height 20
select select "RU"
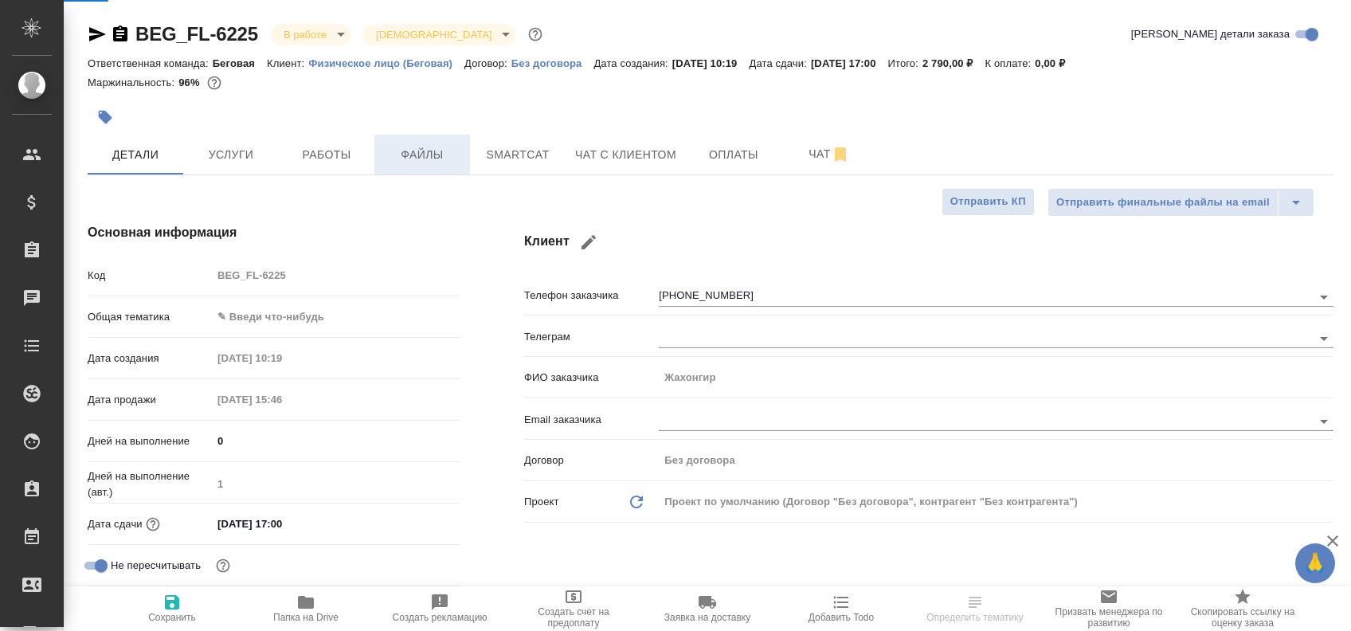
type textarea "x"
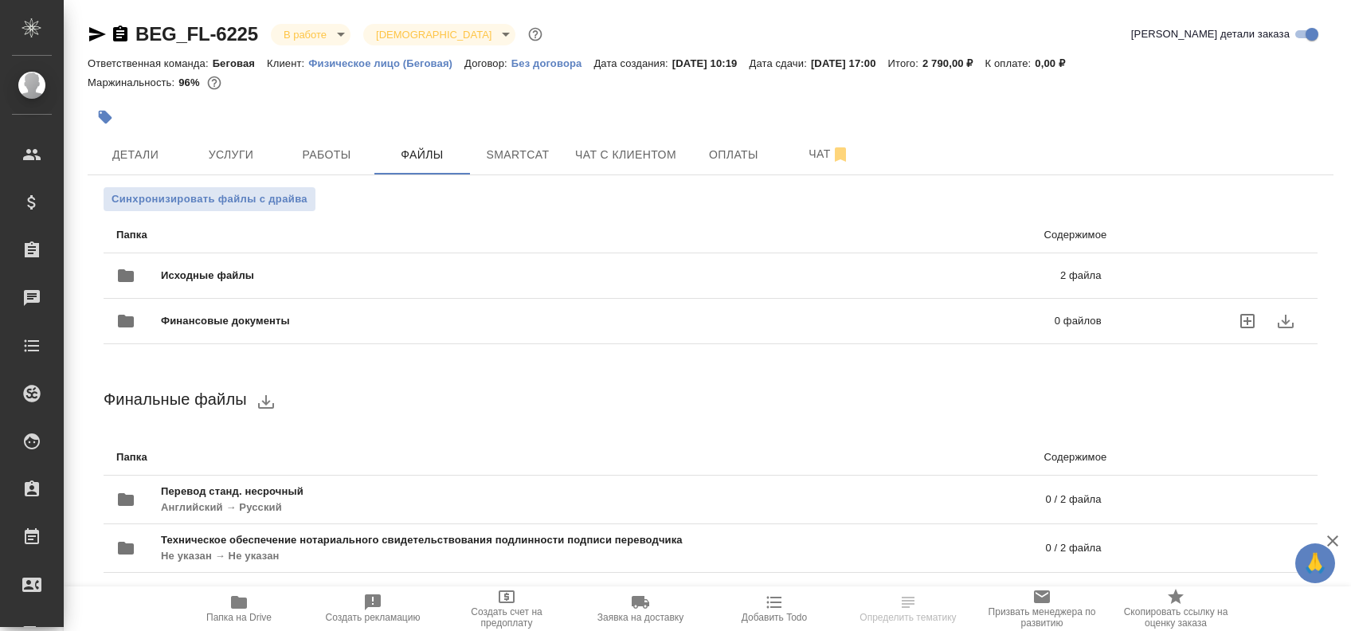
click at [1100, 284] on div "Исходные файлы 2 файла" at bounding box center [609, 276] width 986 height 38
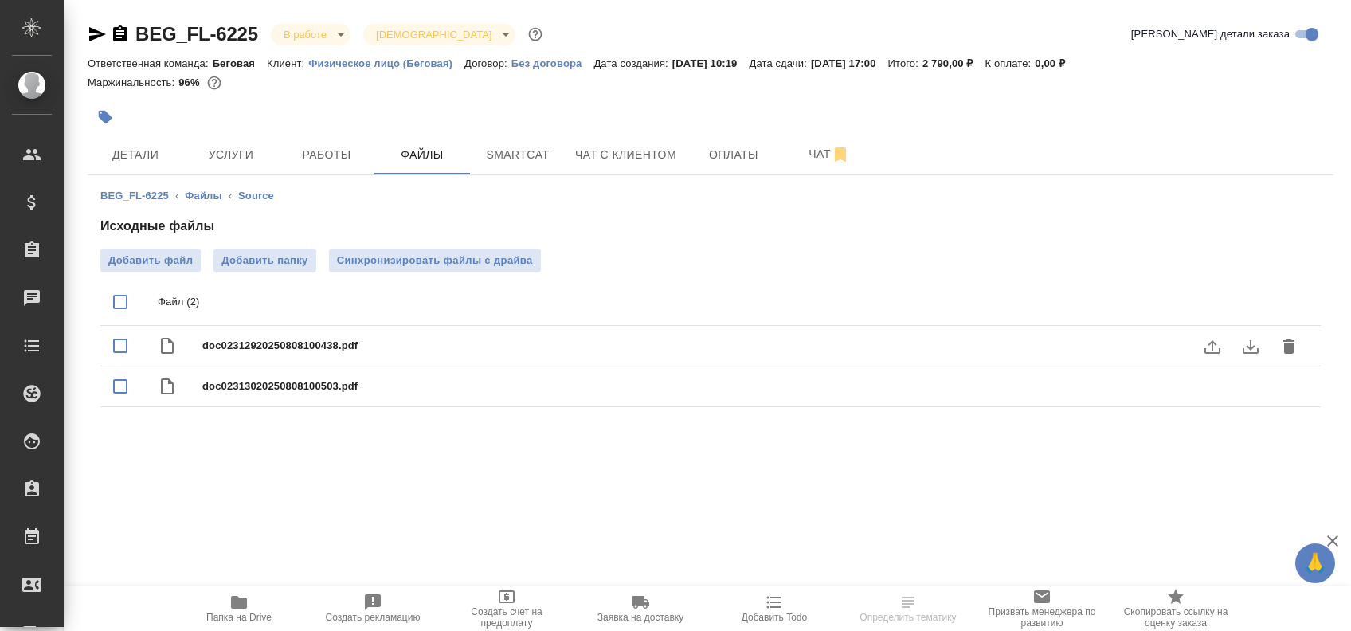
click at [1245, 347] on icon "download" at bounding box center [1250, 346] width 19 height 19
click at [1251, 390] on icon "download" at bounding box center [1250, 387] width 19 height 19
click at [97, 33] on icon "button" at bounding box center [97, 34] width 19 height 19
